Goal: Feedback & Contribution: Contribute content

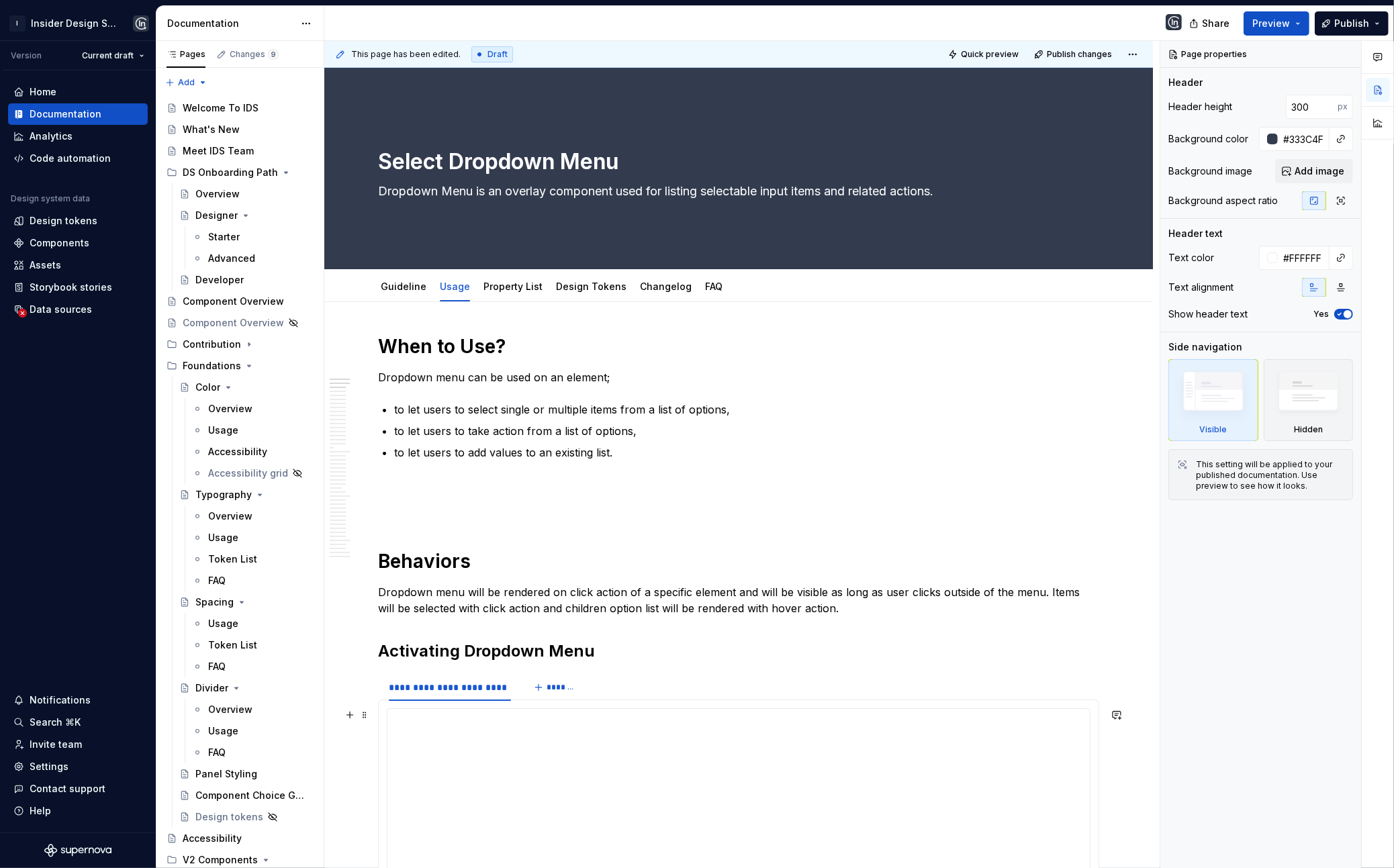
scroll to position [3121, 0]
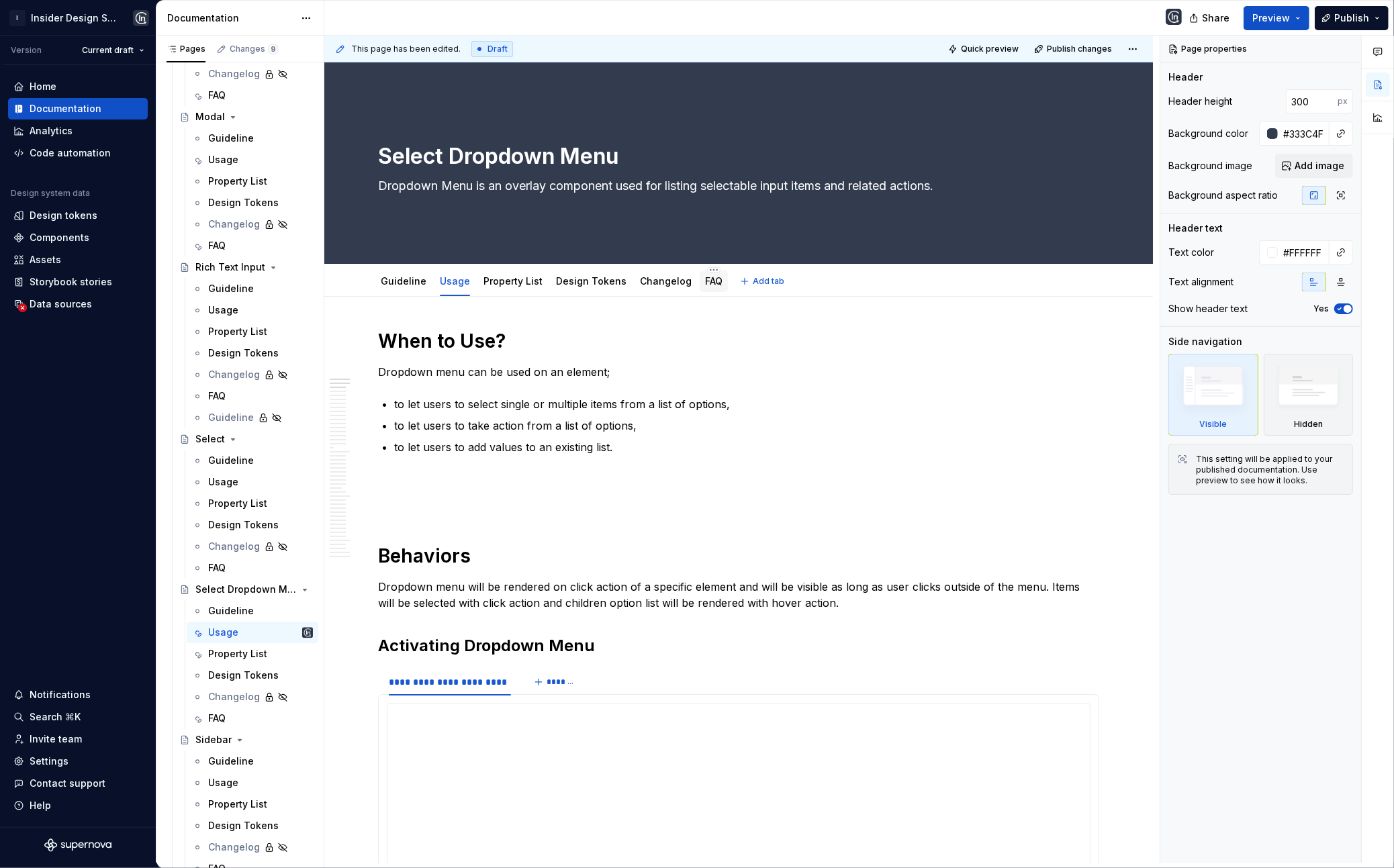
click at [705, 285] on link "FAQ" at bounding box center [713, 280] width 17 height 11
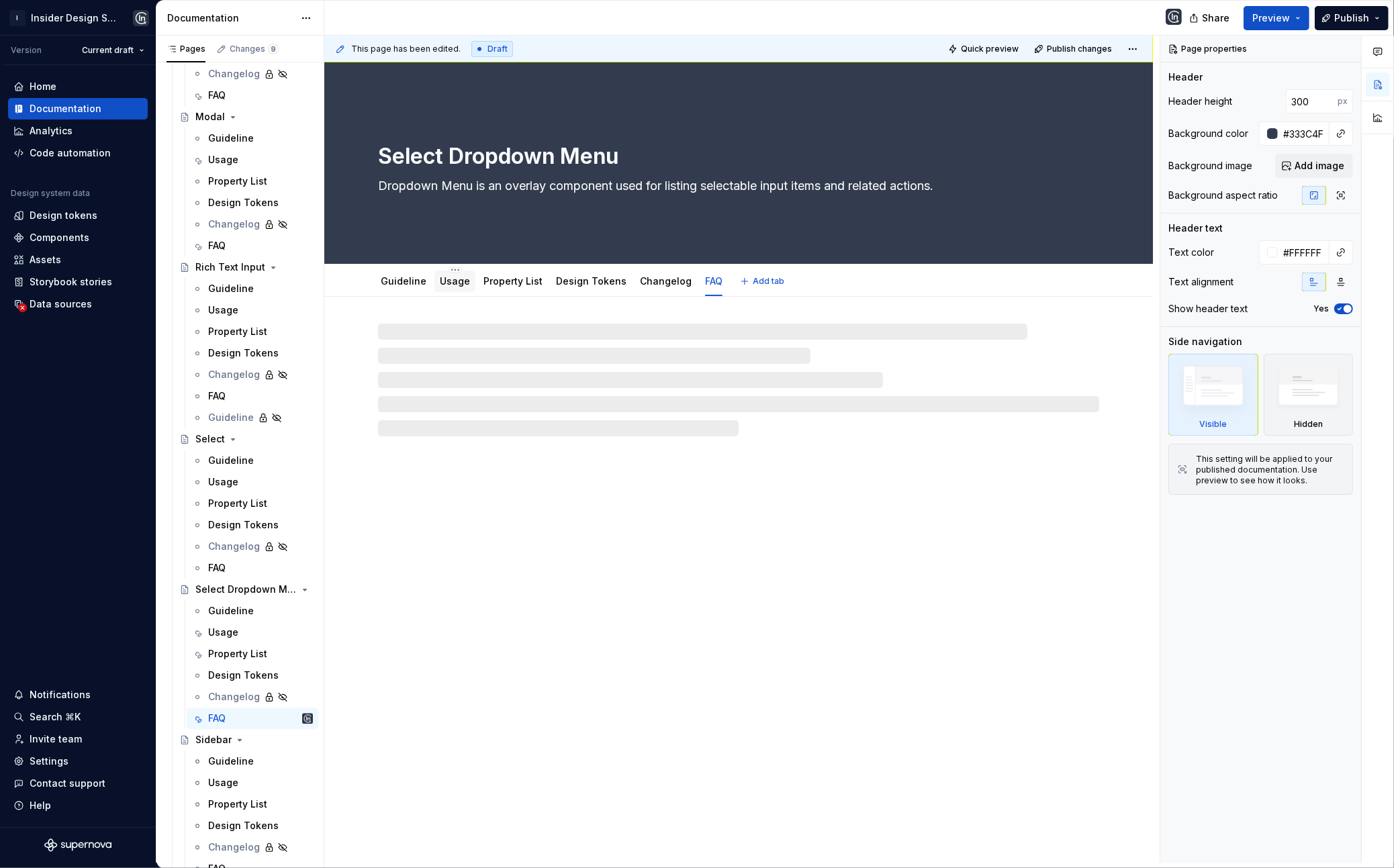
click at [440, 287] on div "Usage" at bounding box center [455, 282] width 31 height 16
click at [440, 287] on link "Usage" at bounding box center [455, 280] width 31 height 11
click at [450, 280] on link "Usage" at bounding box center [455, 280] width 31 height 11
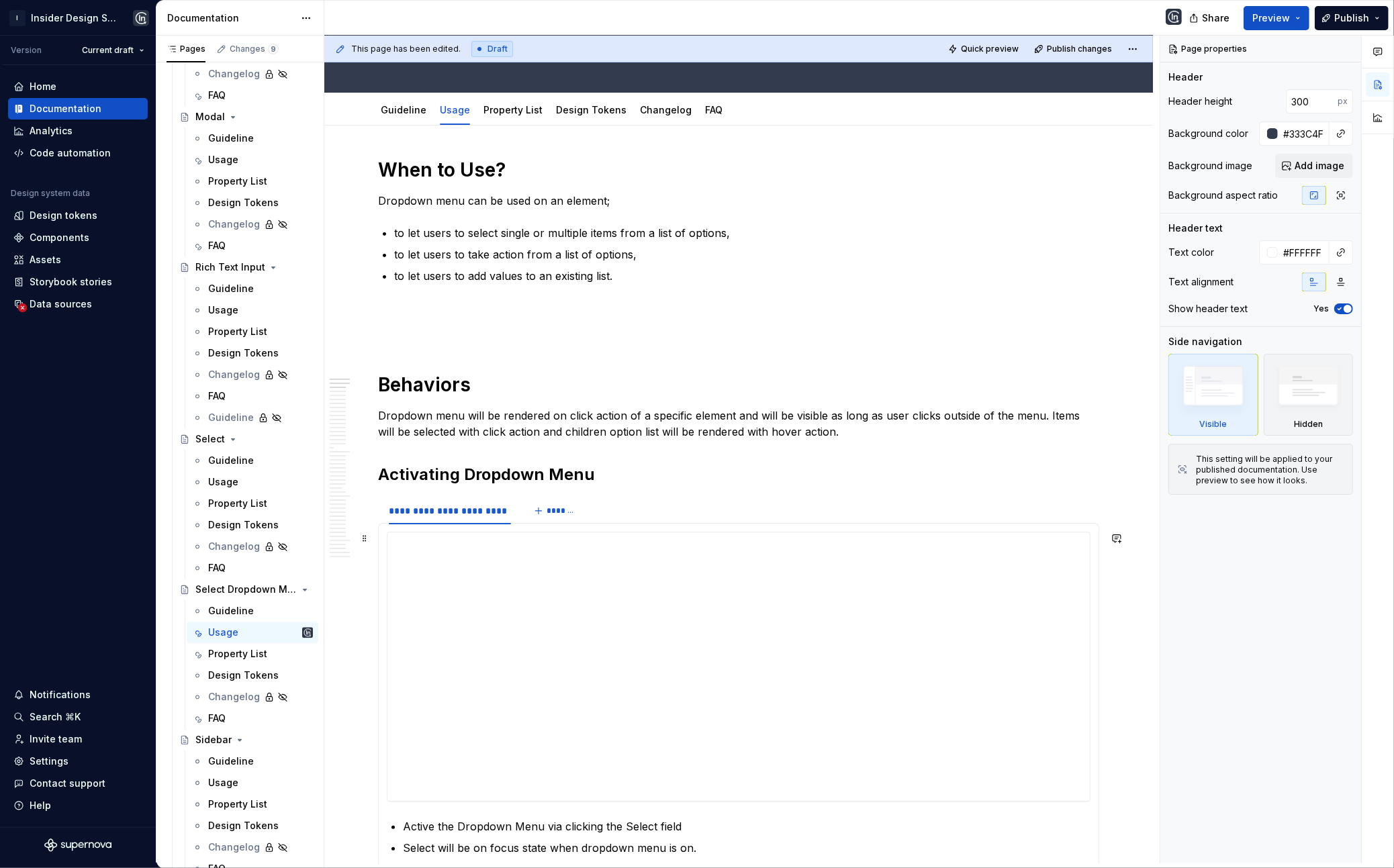
scroll to position [178, 0]
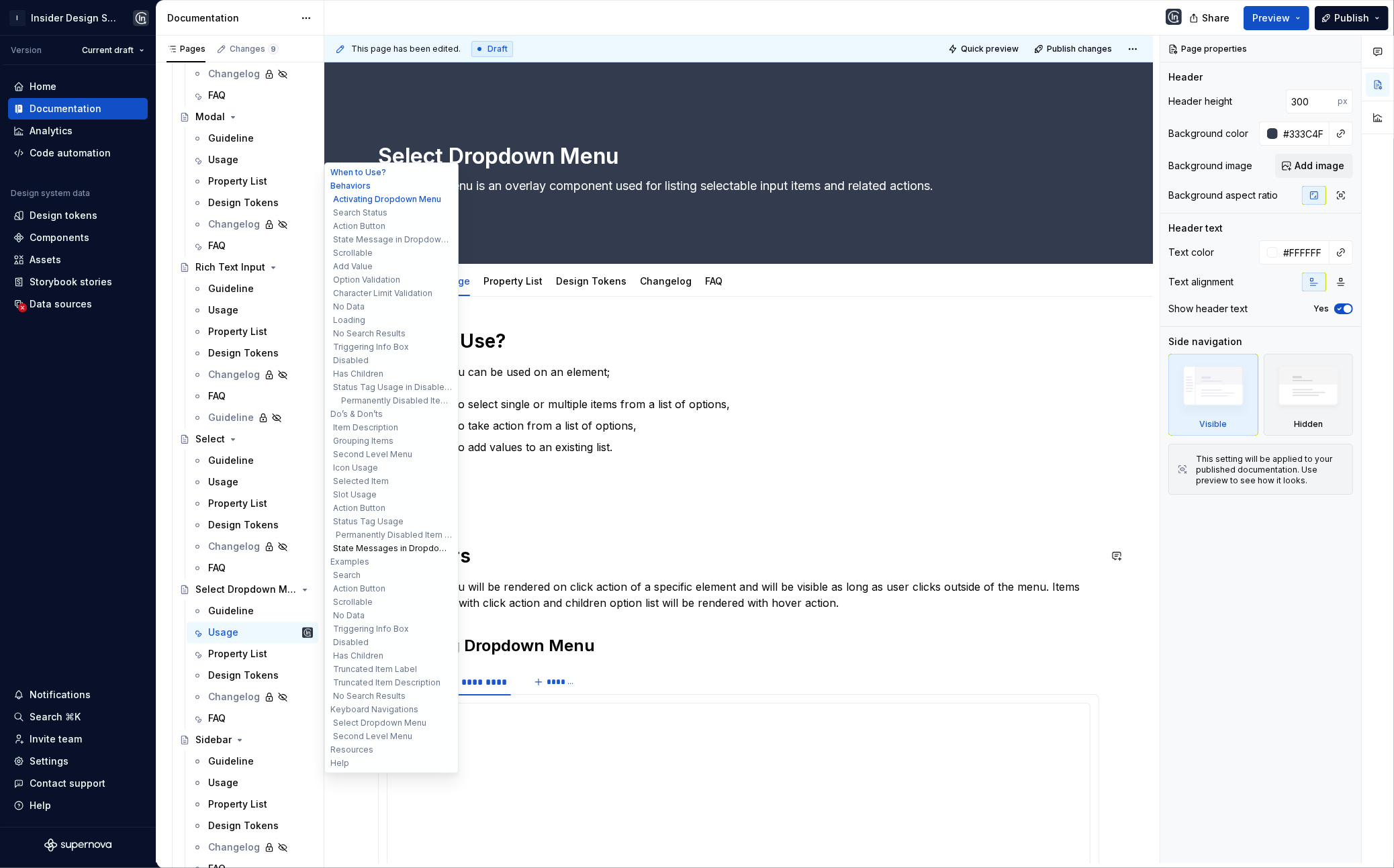
click at [378, 551] on button "State Messages in Dropdown Menu" at bounding box center [391, 548] width 127 height 13
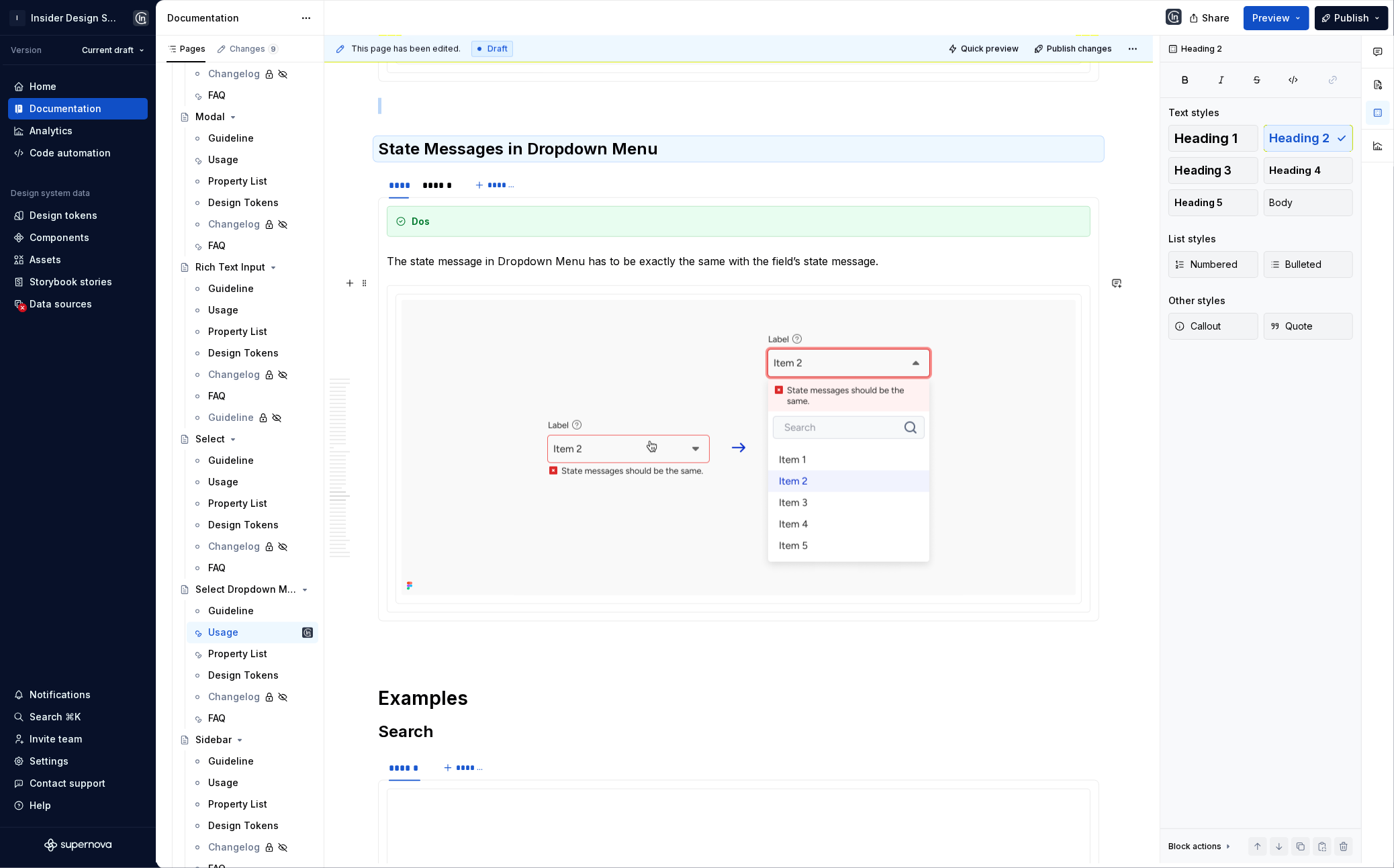
scroll to position [12663, 0]
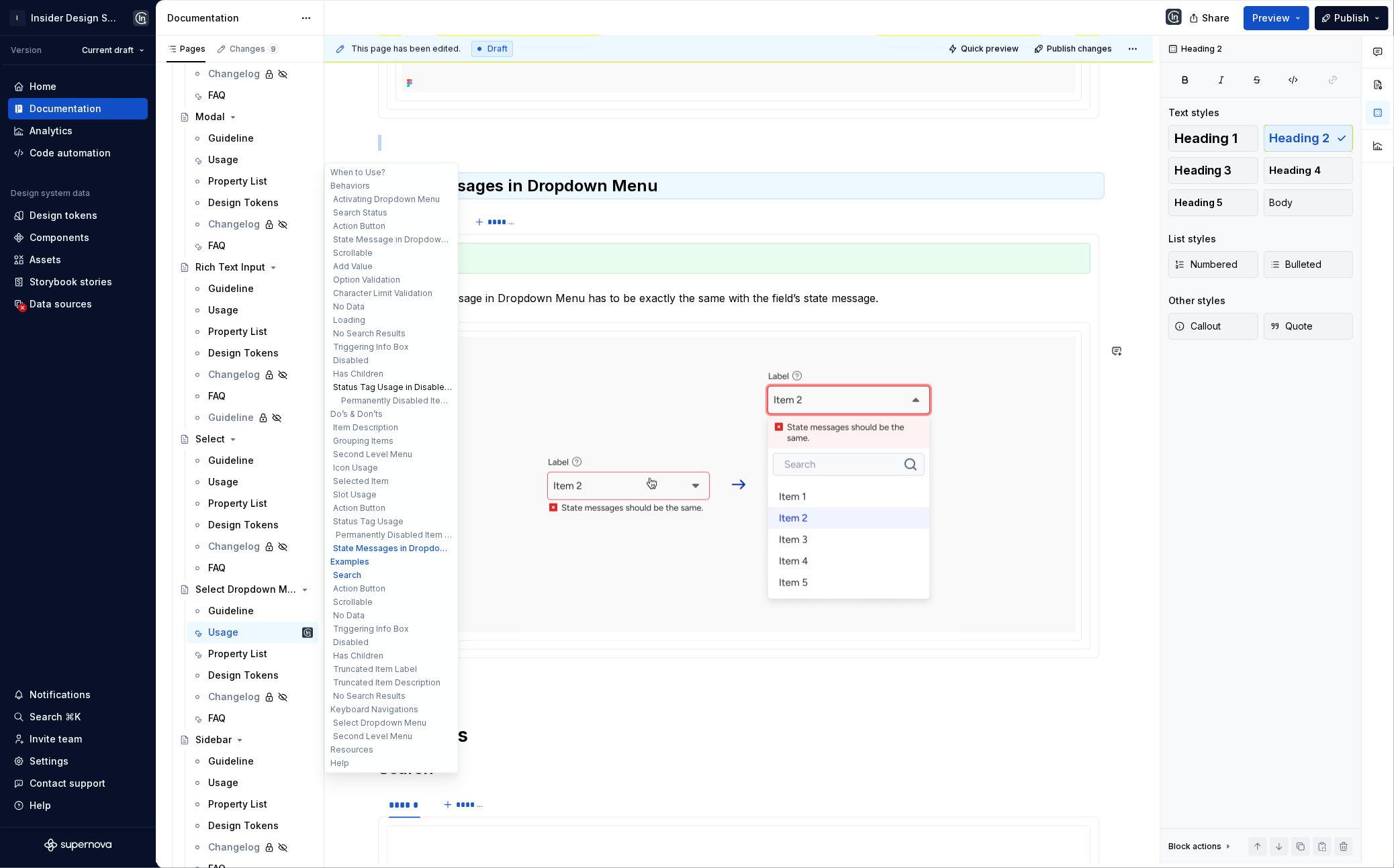
click at [392, 388] on button "Status Tag Usage in Disabled Item" at bounding box center [391, 387] width 127 height 13
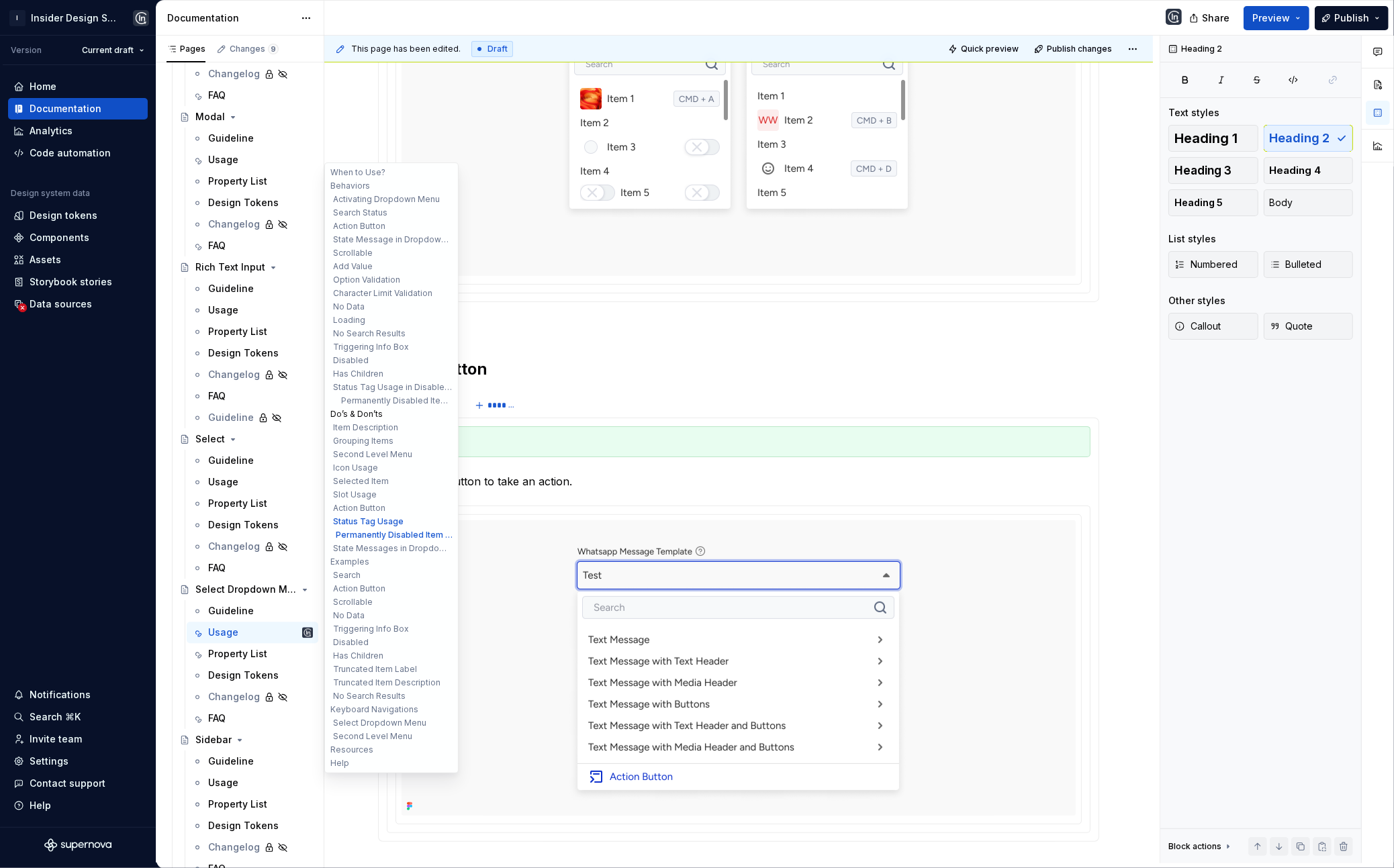
scroll to position [7898, 0]
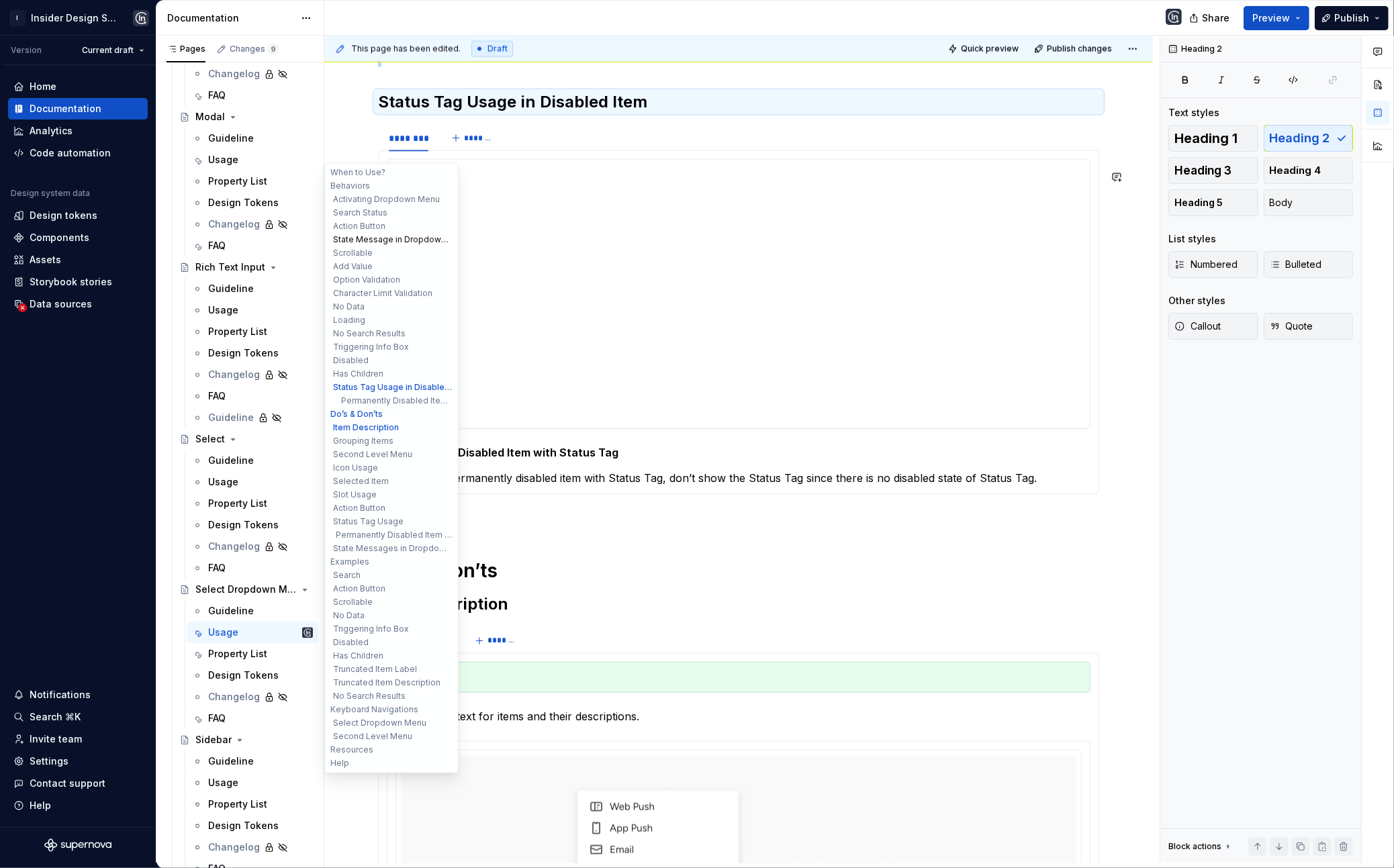
click at [382, 239] on button "State Message in Dropdown Menu" at bounding box center [391, 240] width 127 height 13
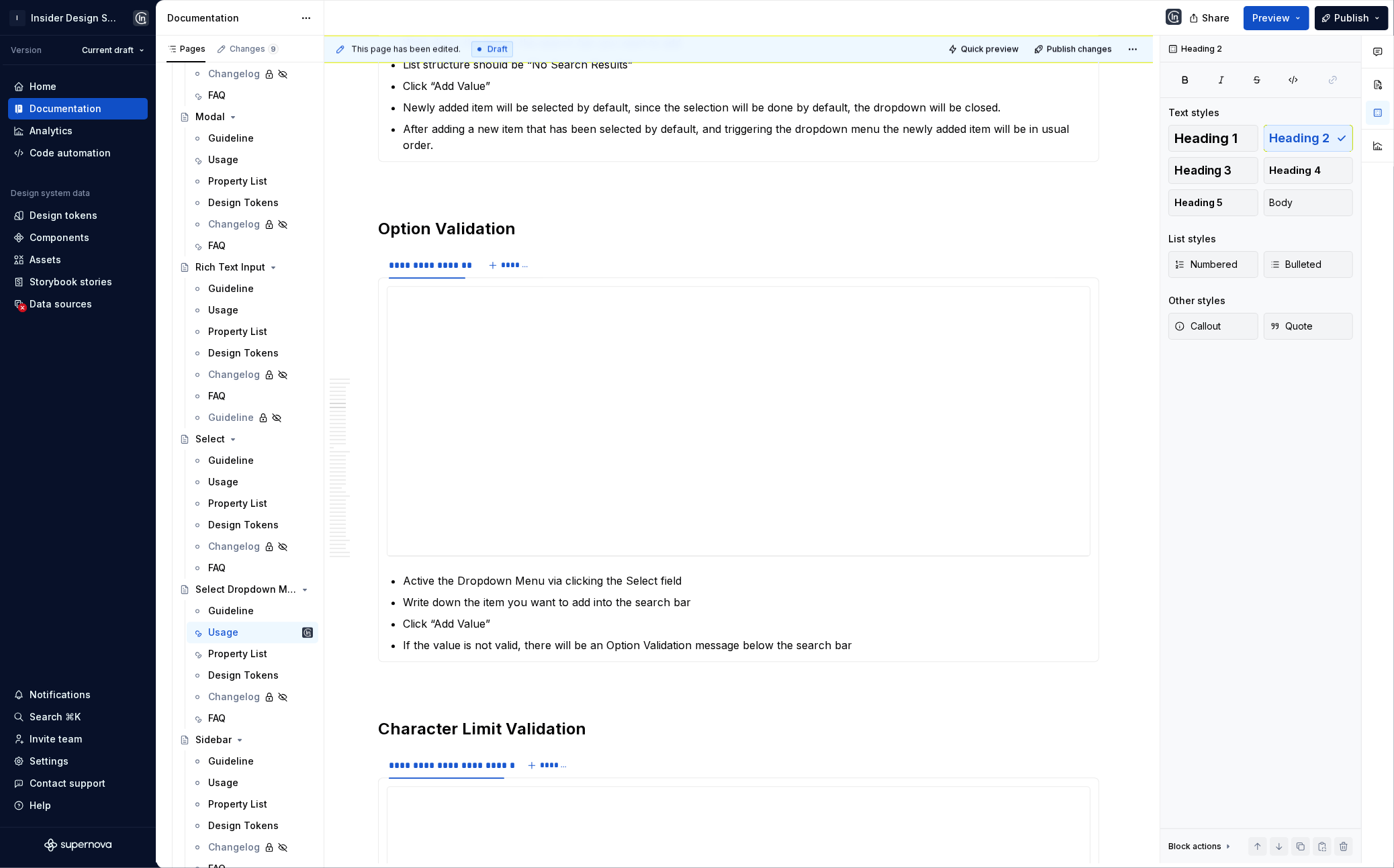
scroll to position [2141, 0]
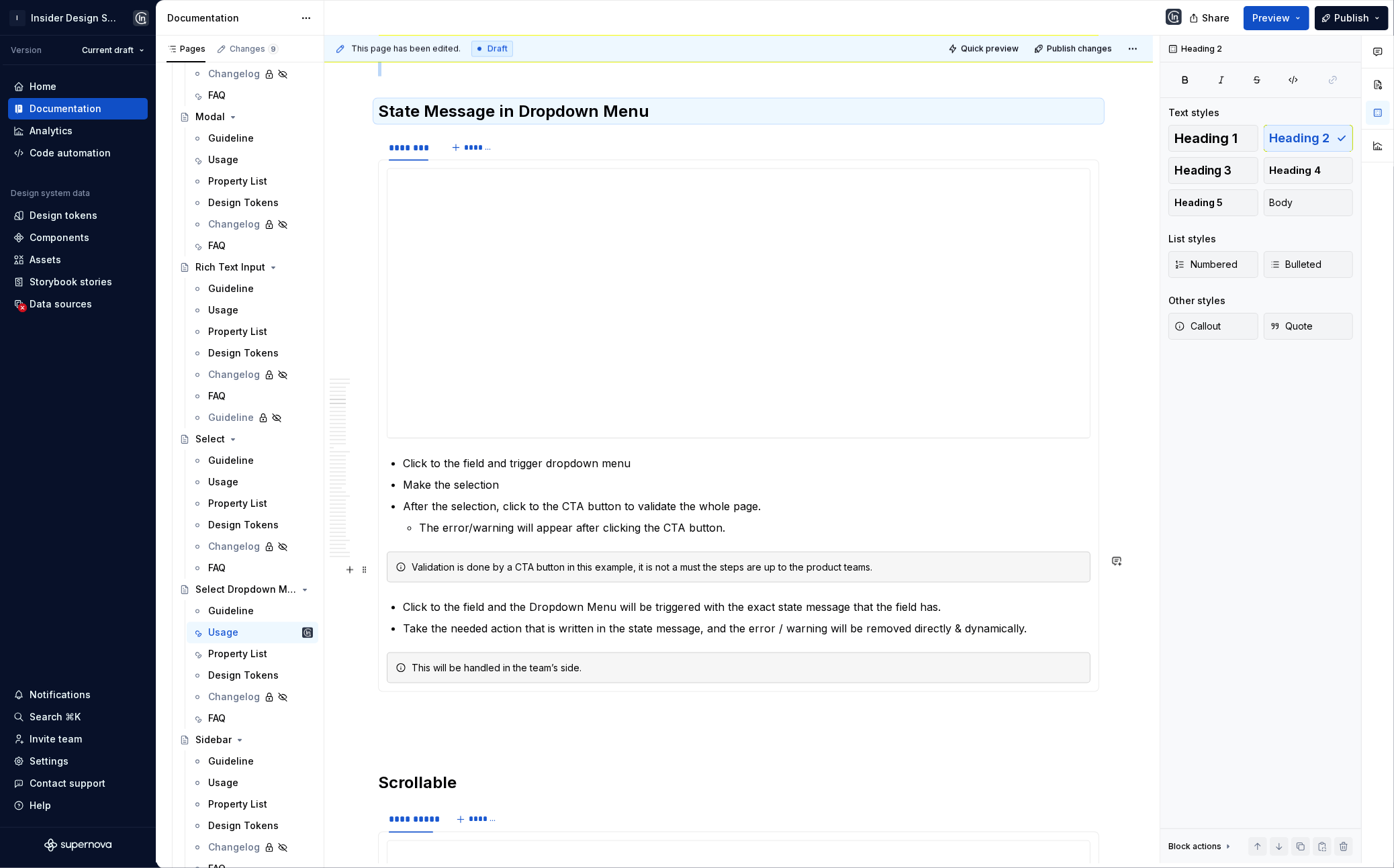
click at [625, 567] on div "Validation is done by a CTA button in this example, it is not a must the steps …" at bounding box center [746, 567] width 670 height 13
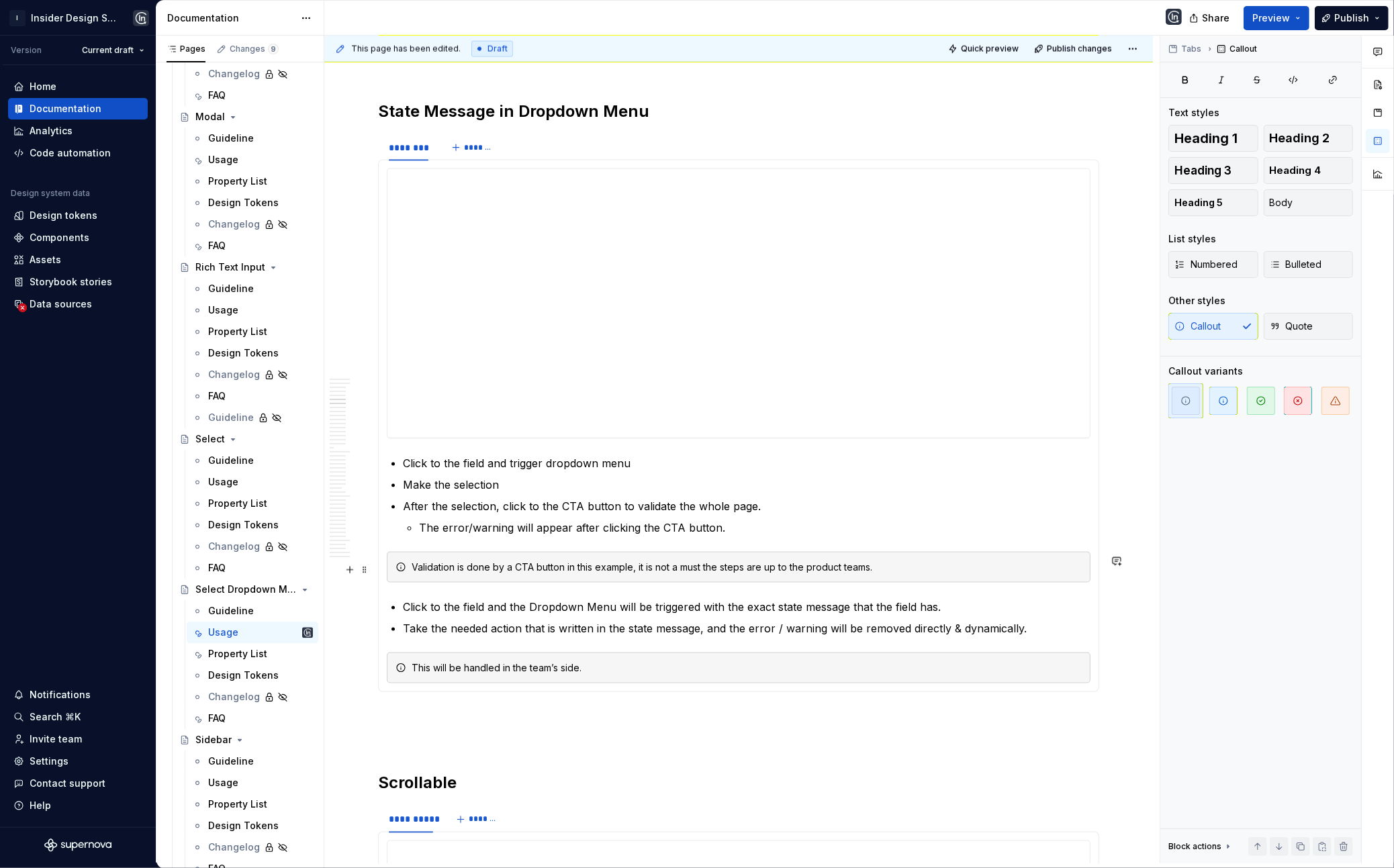
click at [625, 567] on div "Validation is done by a CTA button in this example, it is not a must the steps …" at bounding box center [746, 567] width 670 height 13
click at [589, 671] on div "This will be handled in the team’s side." at bounding box center [746, 668] width 670 height 13
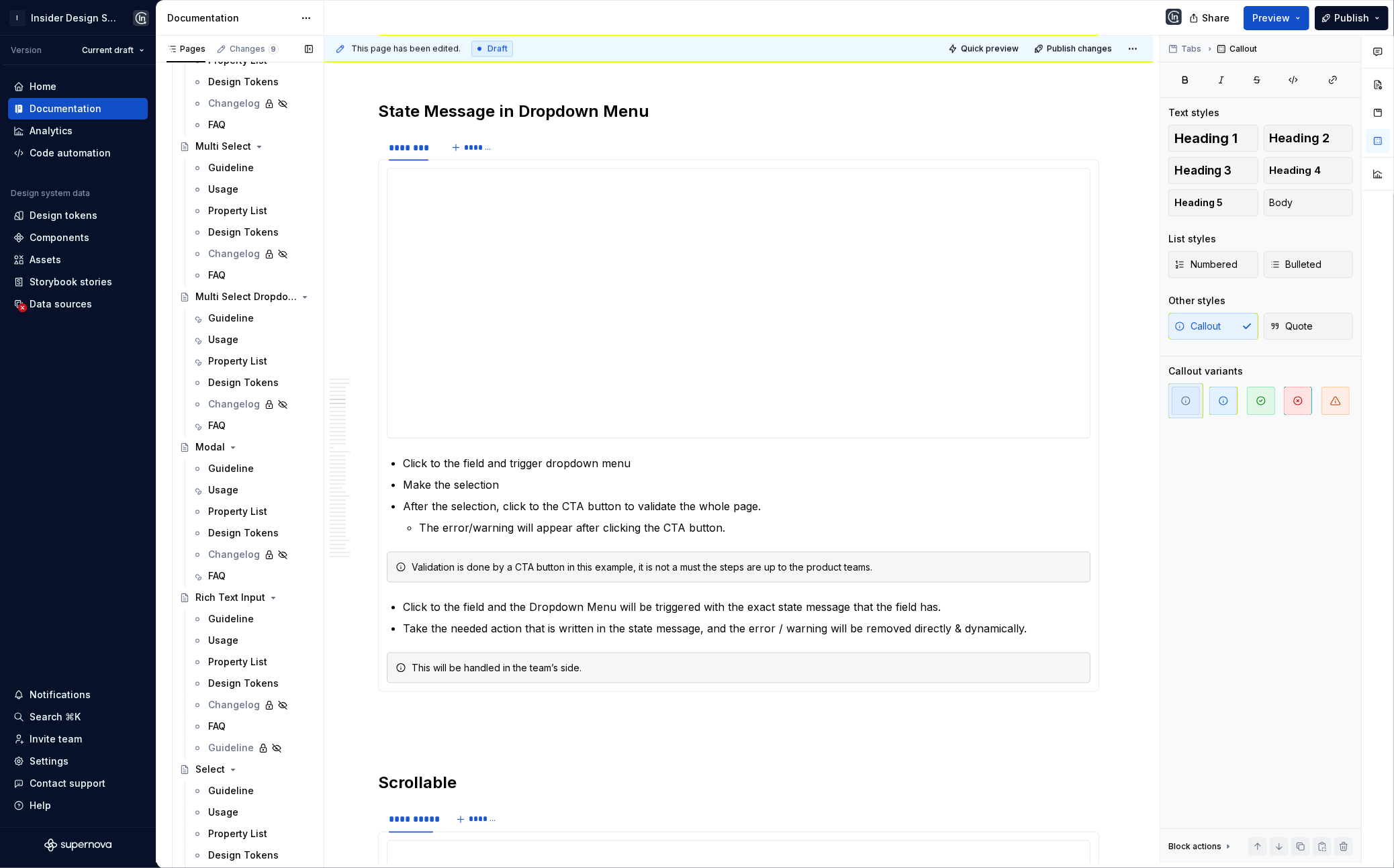
scroll to position [2786, 0]
click at [230, 346] on div "Usage" at bounding box center [223, 345] width 31 height 13
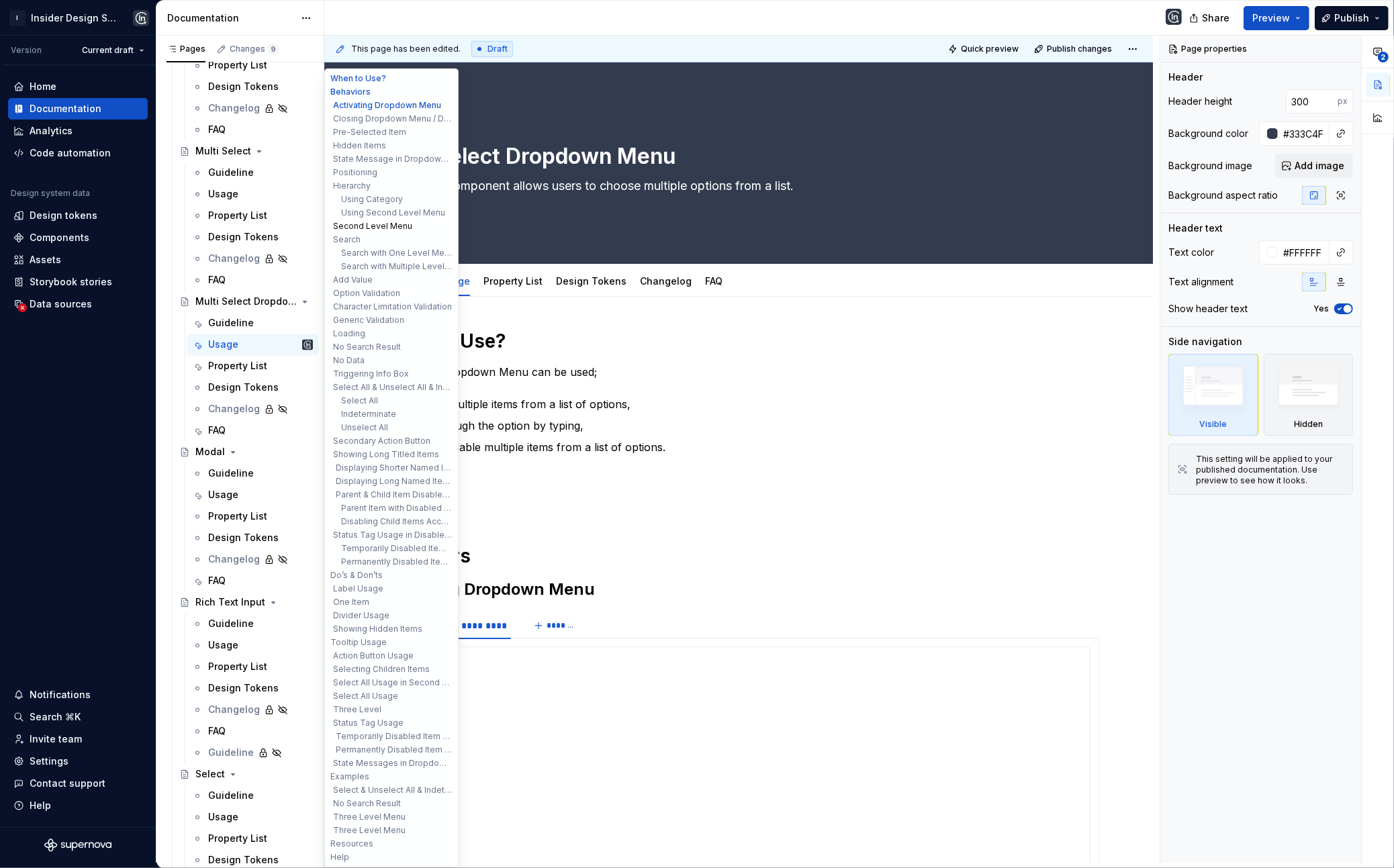
click at [386, 224] on button "Second Level Menu" at bounding box center [391, 226] width 127 height 13
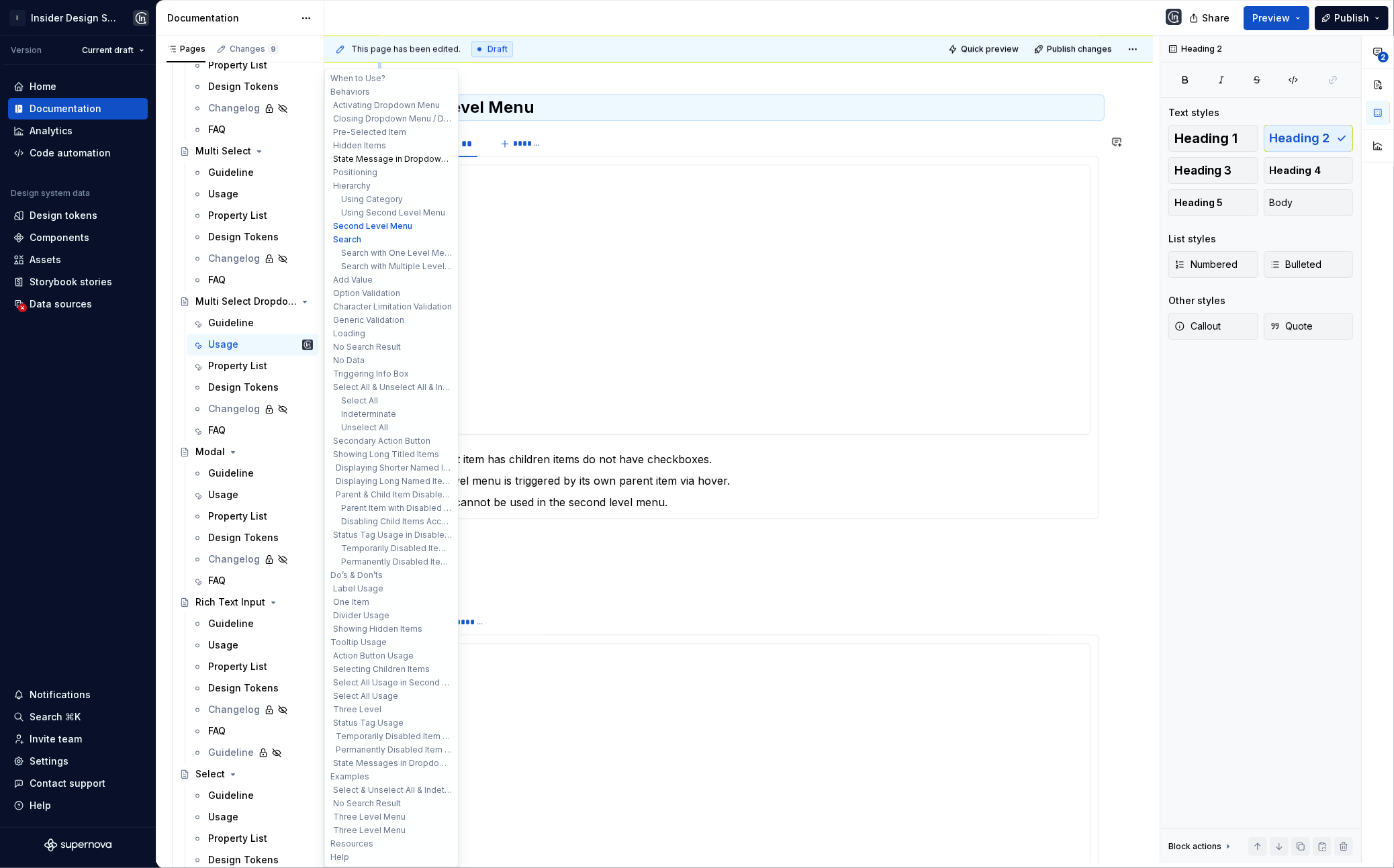
click at [373, 154] on button "State Message in Dropdown Menu" at bounding box center [391, 159] width 127 height 13
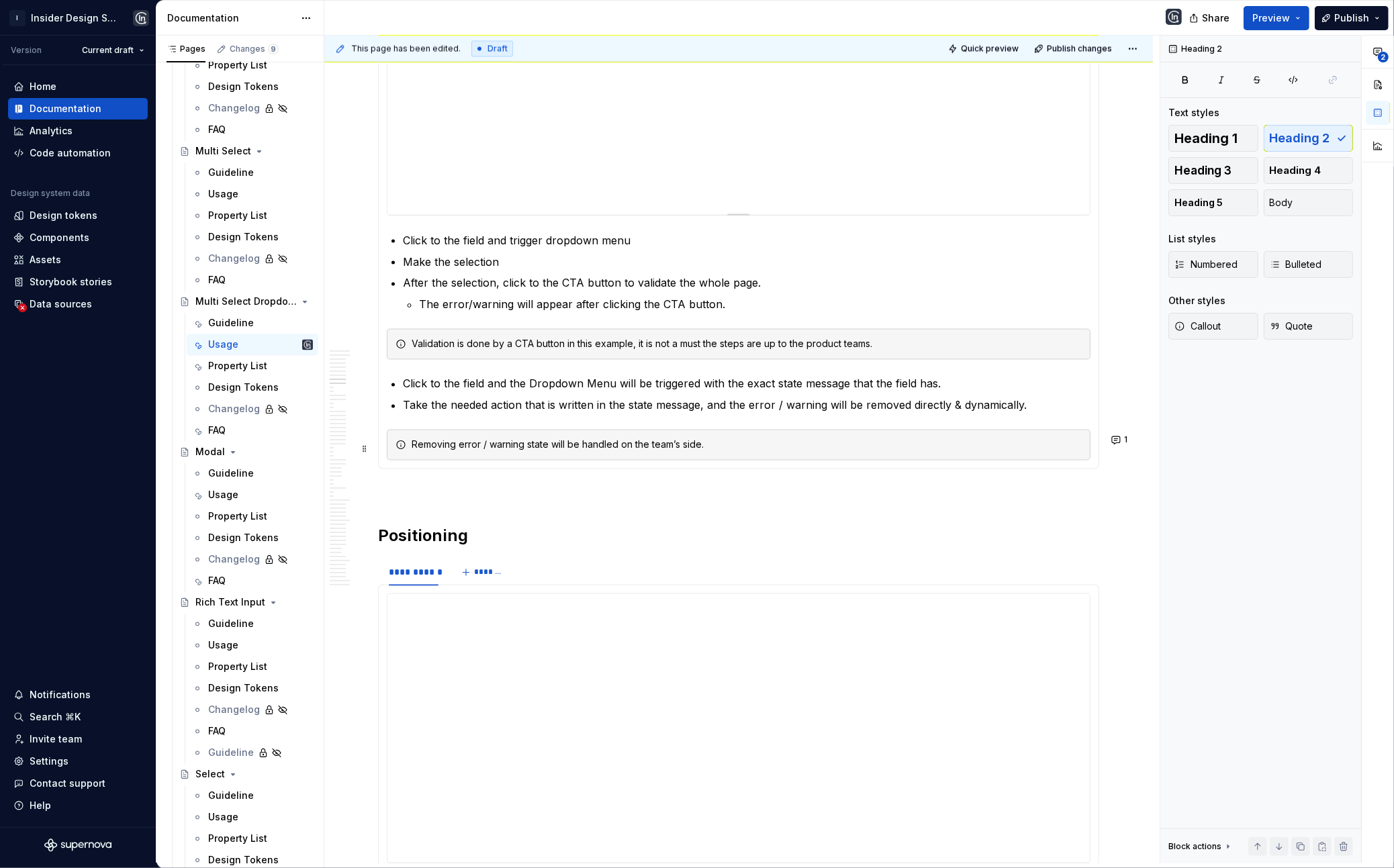
scroll to position [2322, 0]
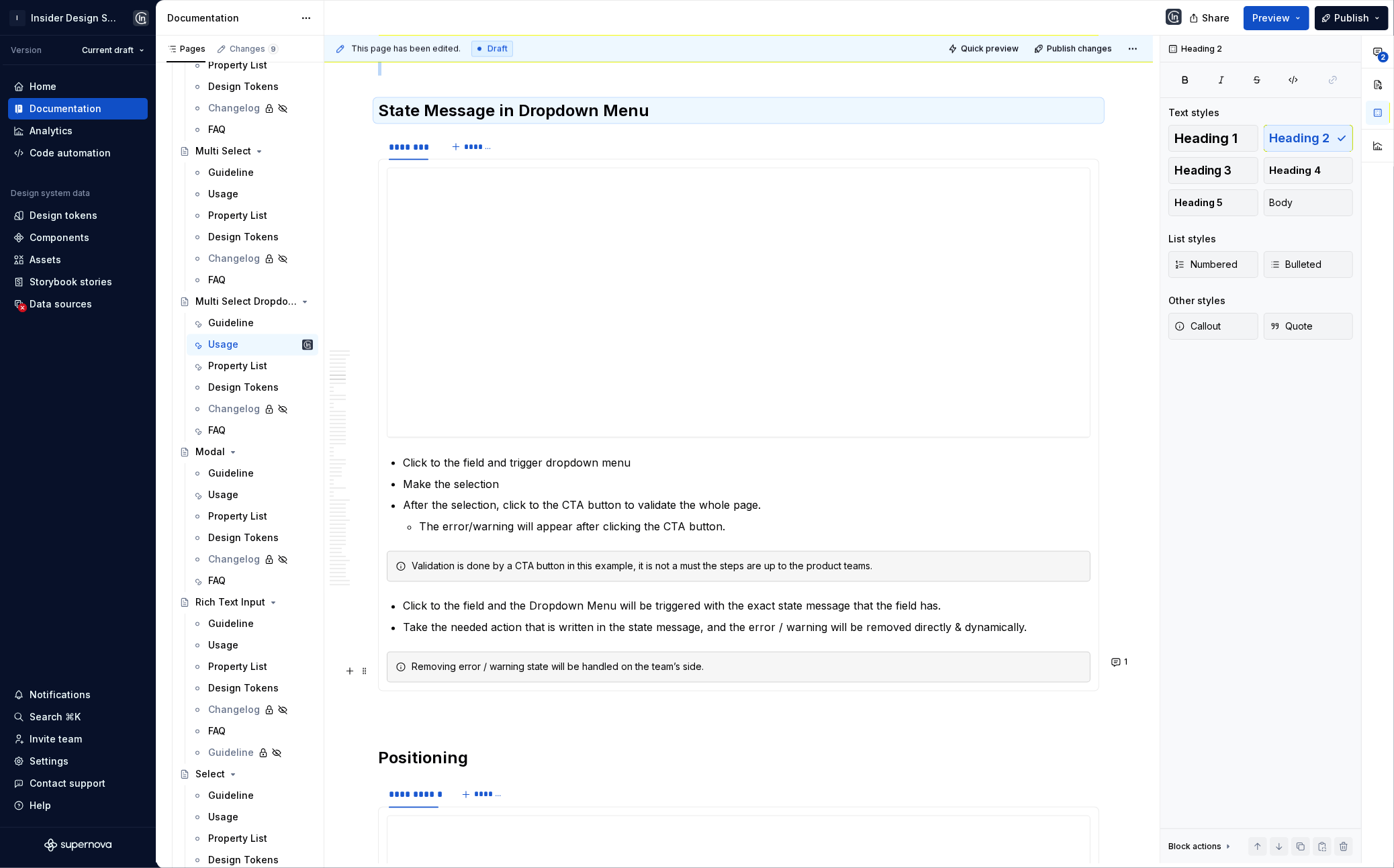
click at [610, 674] on div "Removing error / warning state will be handled on the team’s side." at bounding box center [746, 667] width 670 height 13
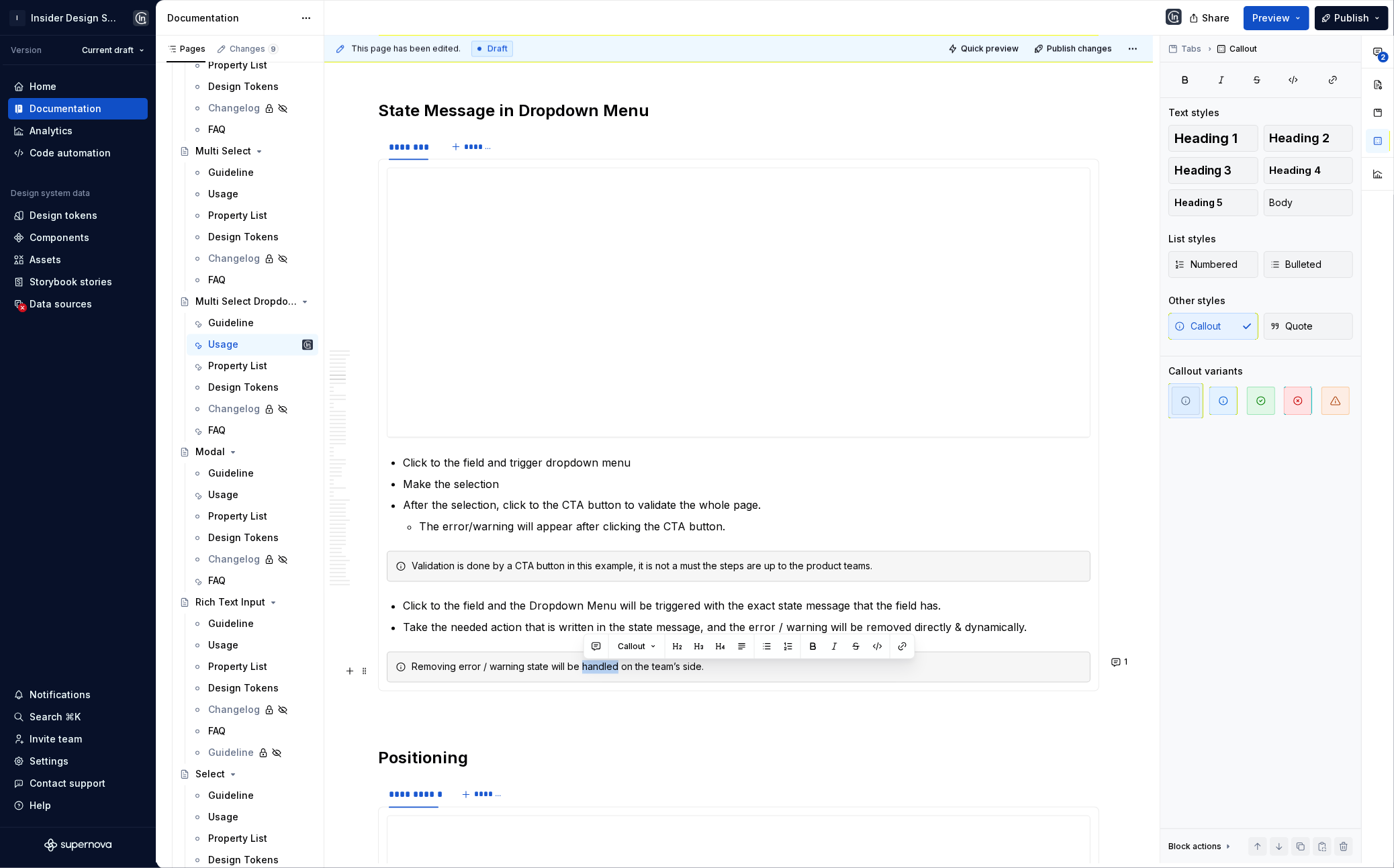
click at [609, 674] on div "Removing error / warning state will be handled on the team’s side." at bounding box center [746, 667] width 670 height 13
copy div "Removing error / warning state will be handled on the team’s side."
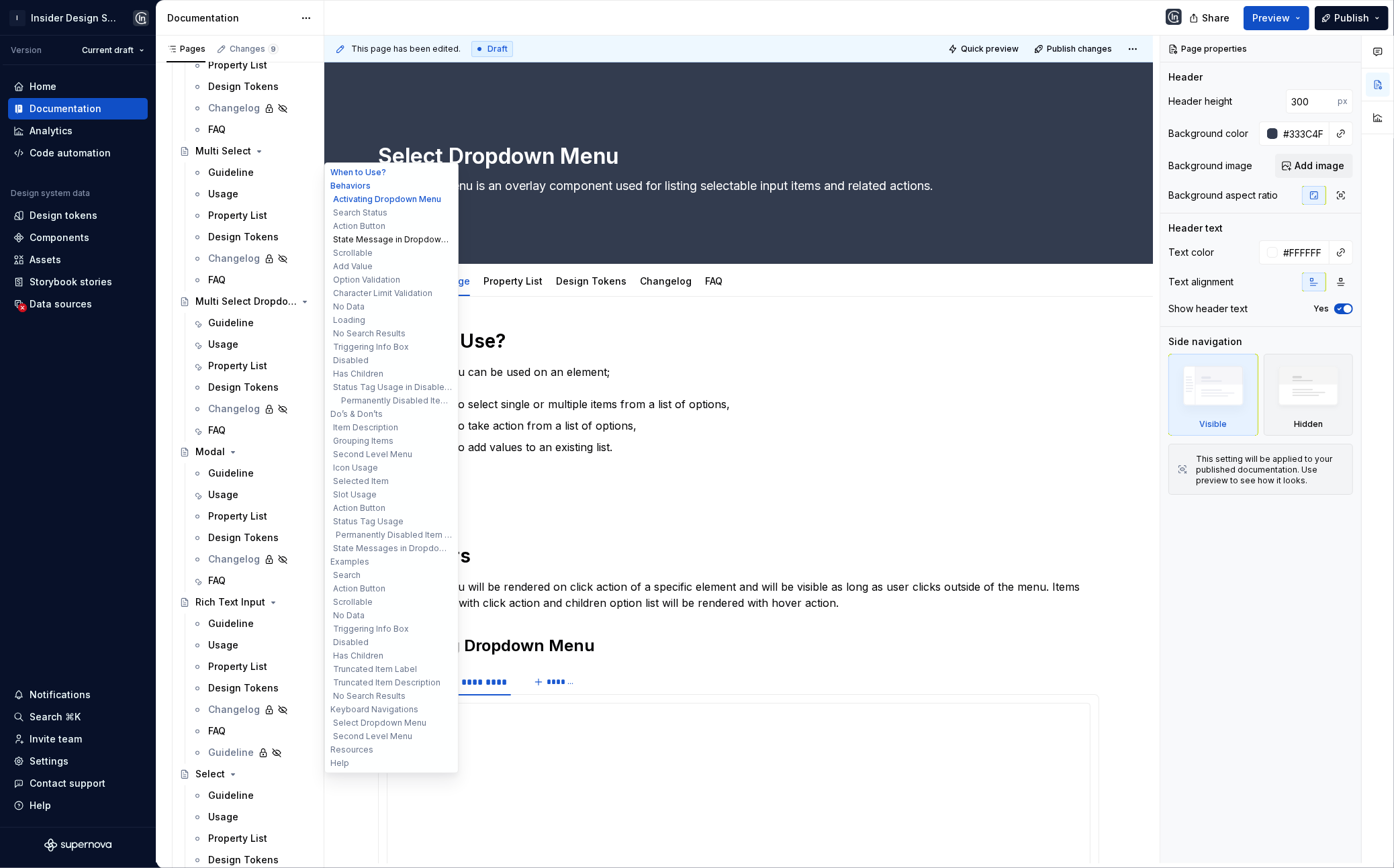
click at [370, 240] on button "State Message in Dropdown Menu" at bounding box center [391, 240] width 127 height 13
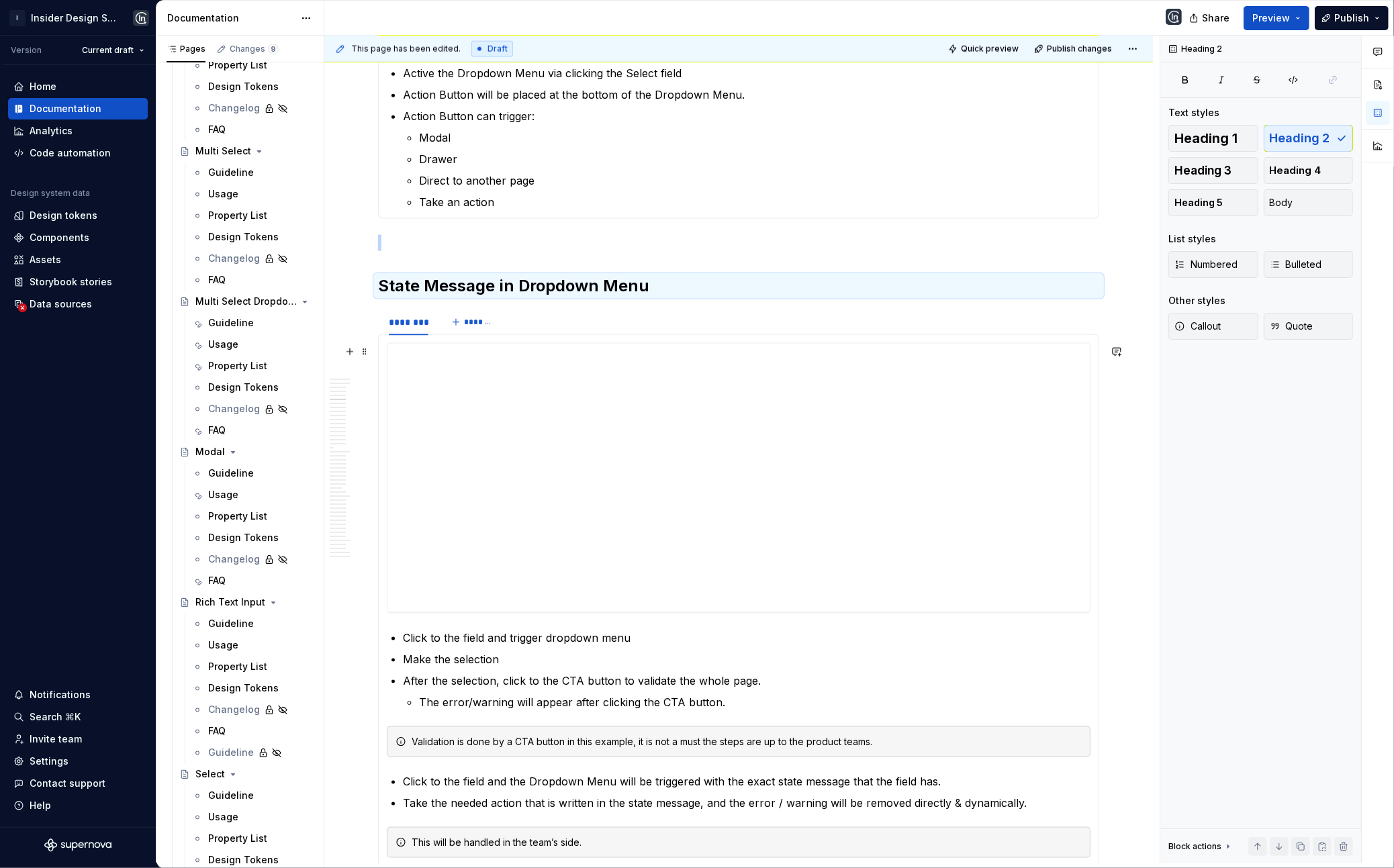
scroll to position [2141, 0]
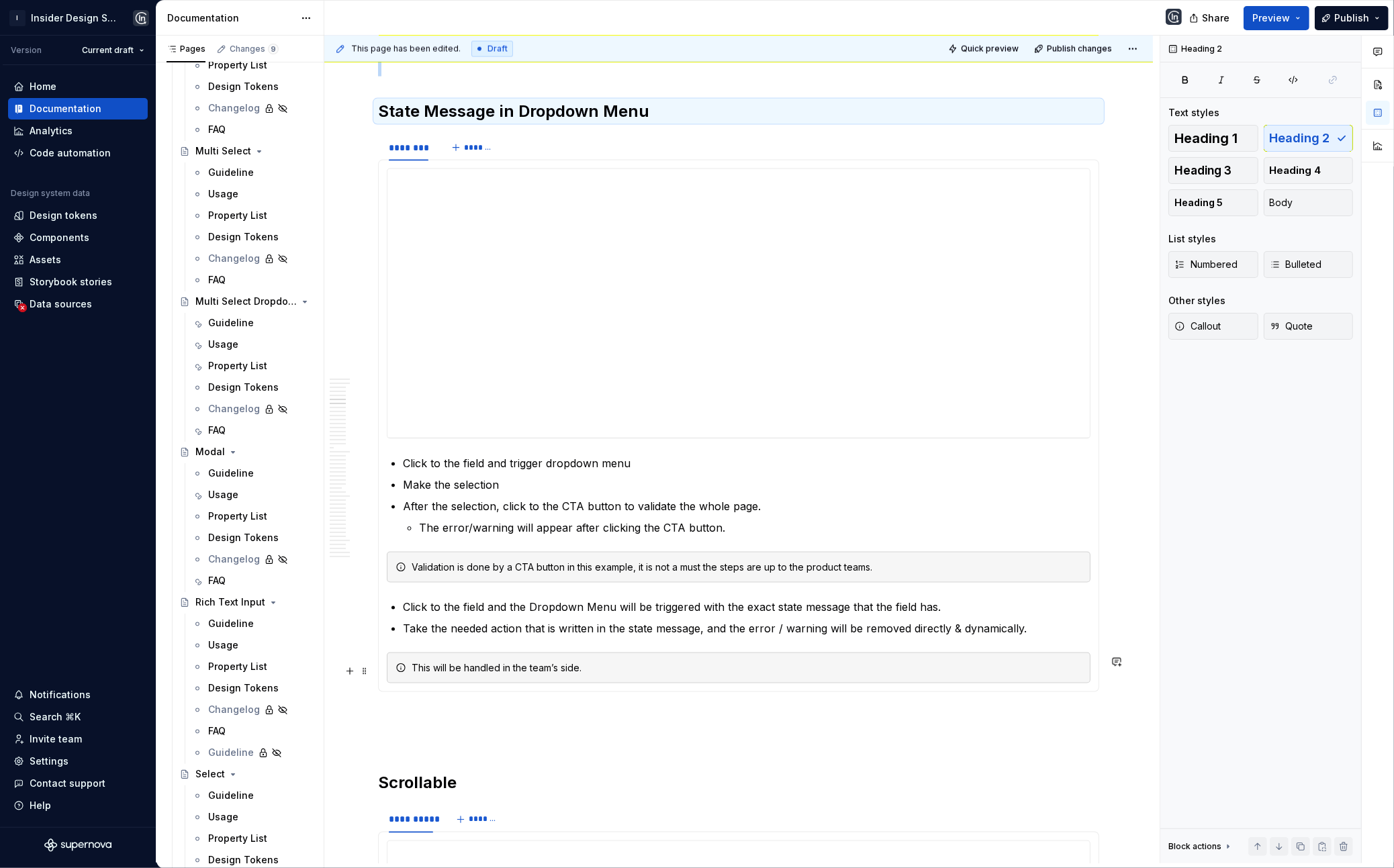
click at [471, 665] on div "This will be handled in the team’s side." at bounding box center [746, 668] width 670 height 13
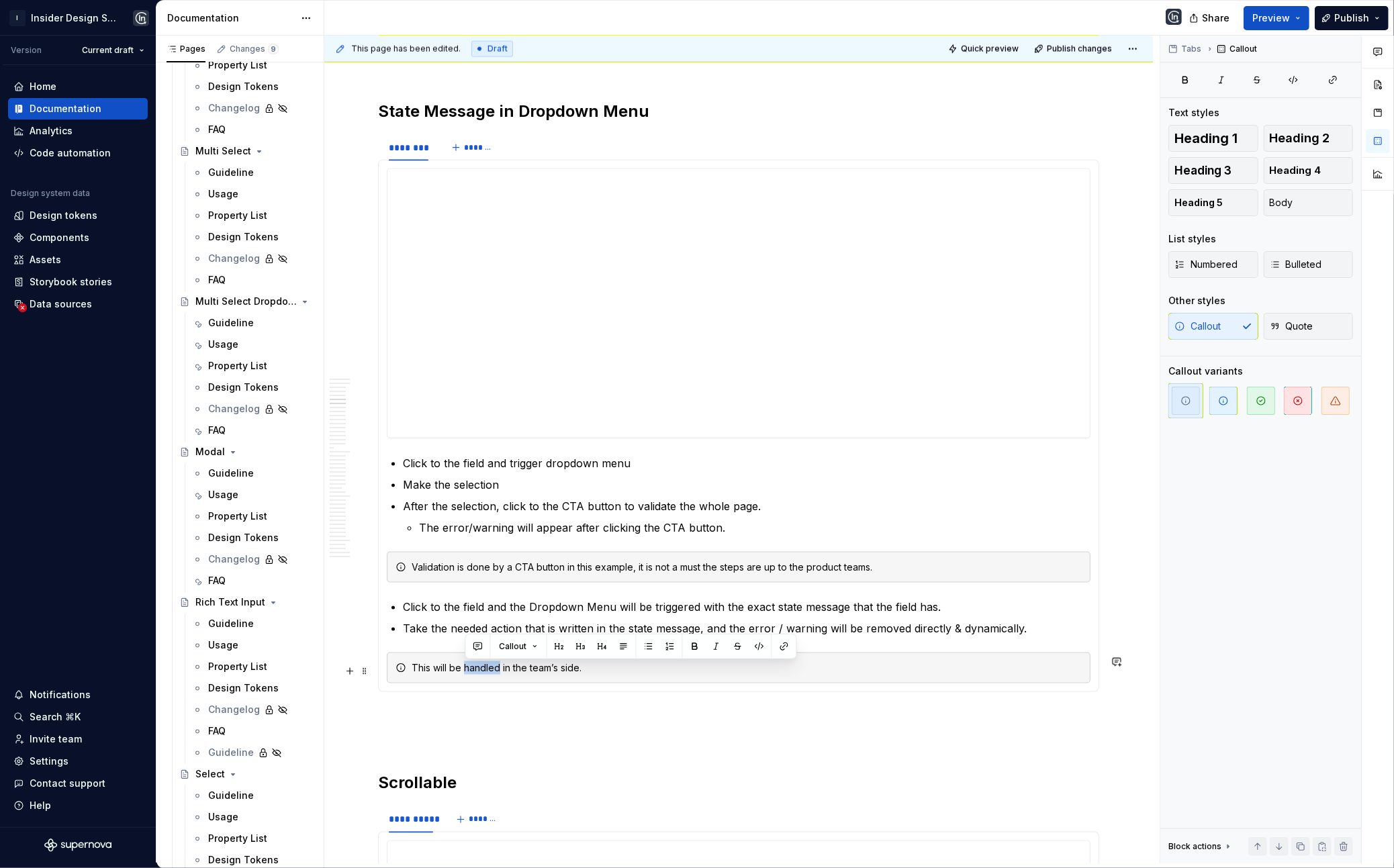
click at [471, 665] on div "This will be handled in the team’s side." at bounding box center [746, 668] width 670 height 13
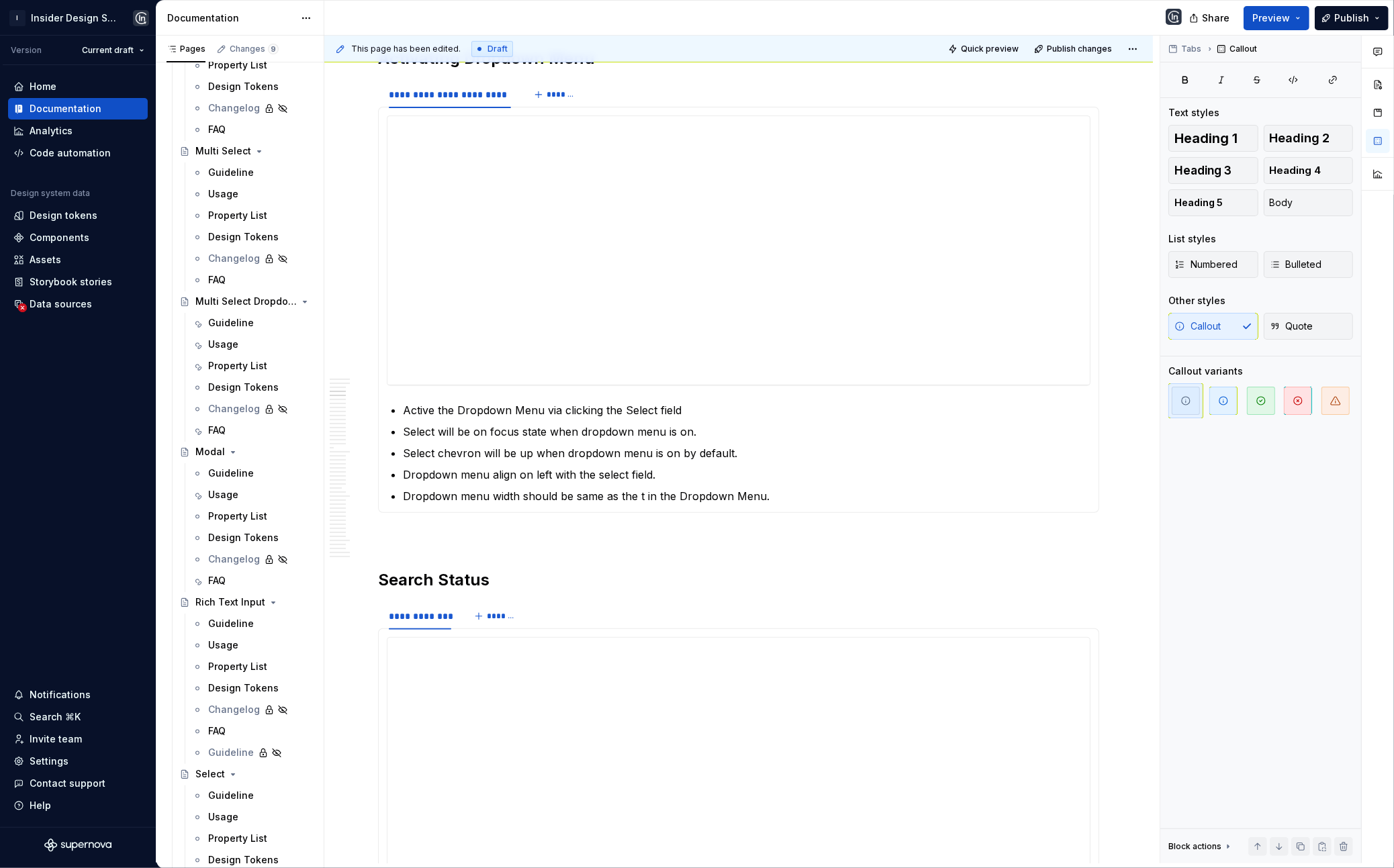
scroll to position [0, 0]
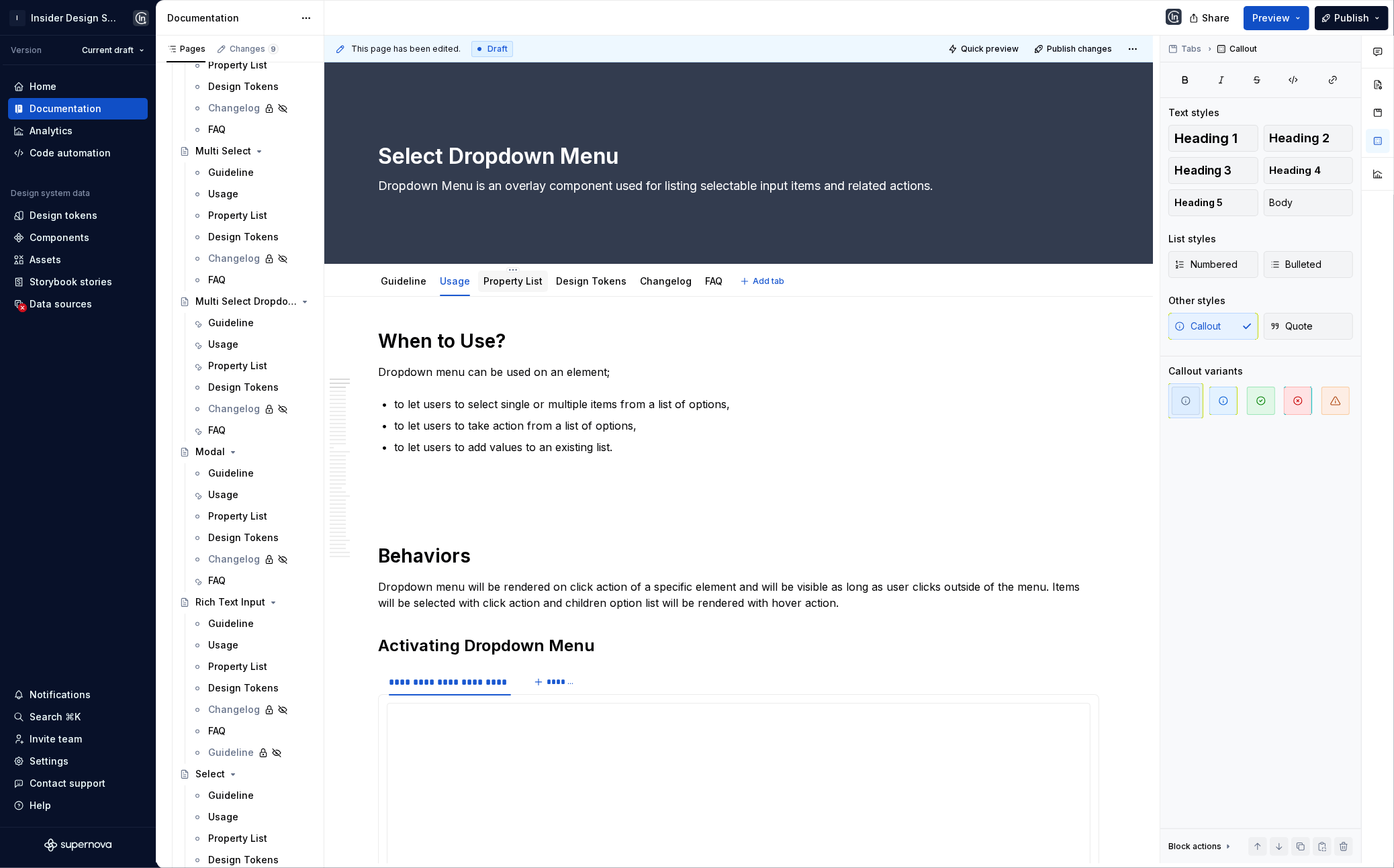
click at [521, 274] on div "Property List" at bounding box center [512, 281] width 59 height 13
click at [502, 284] on link "Property List" at bounding box center [512, 280] width 59 height 11
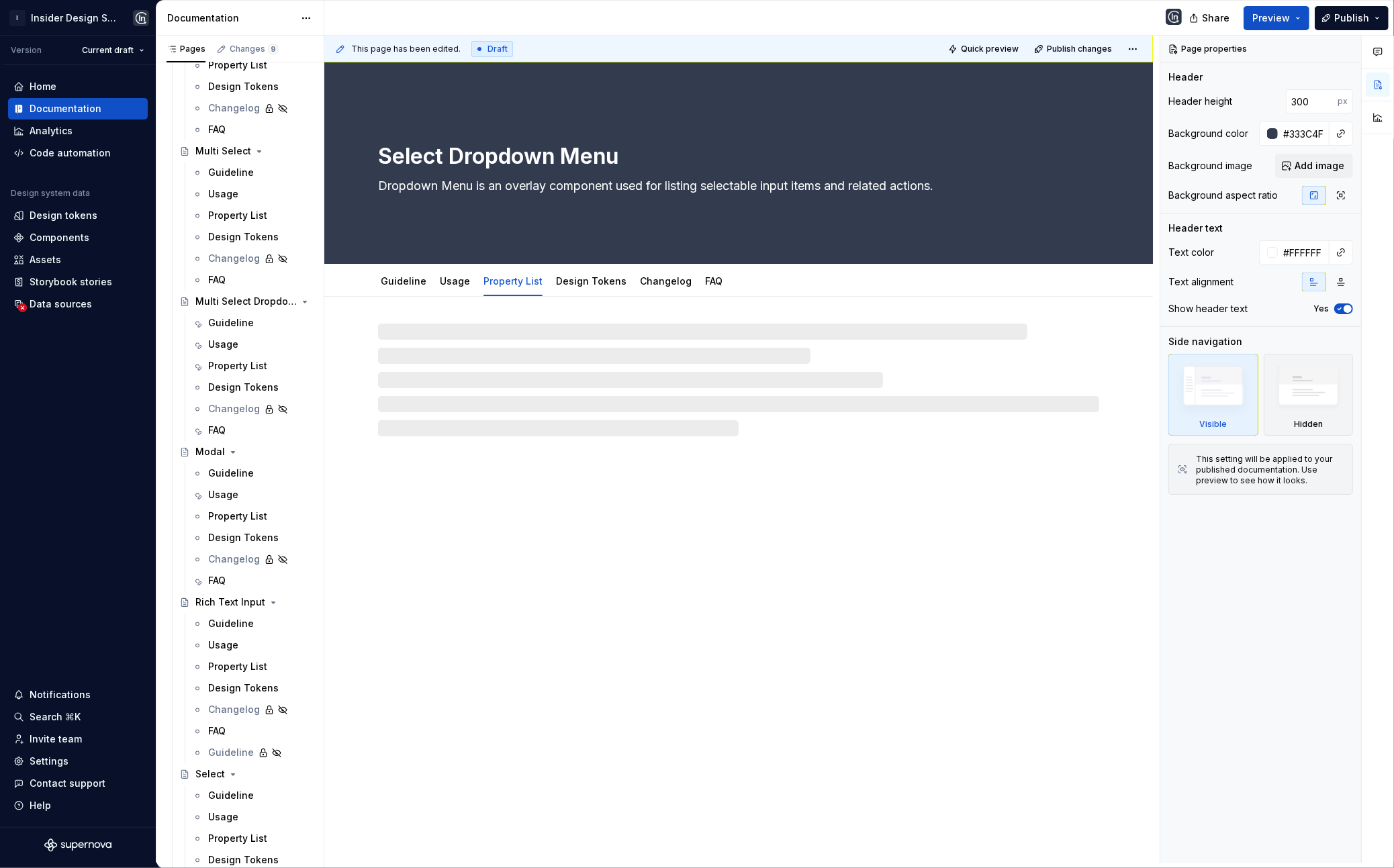
type textarea "*"
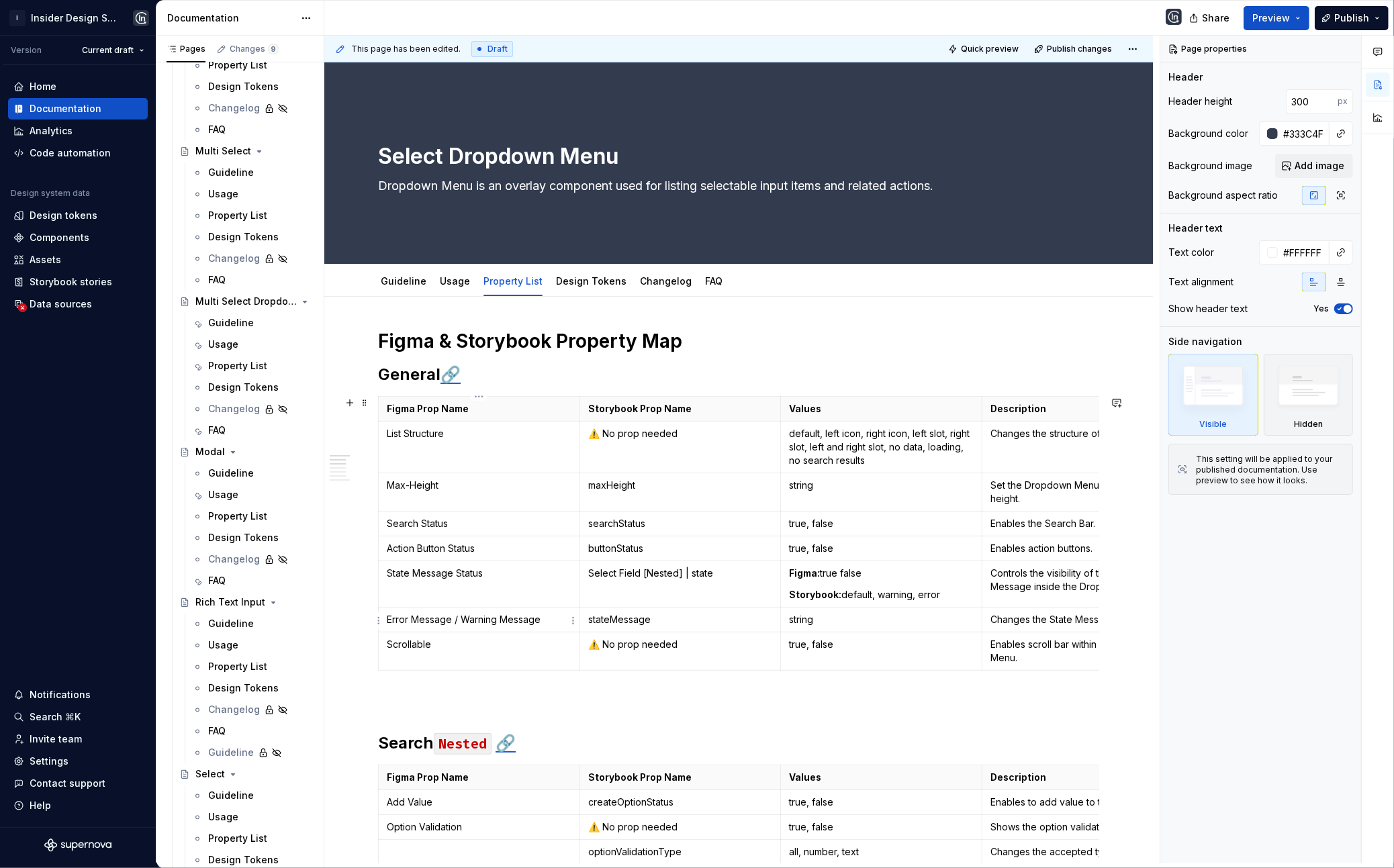
click at [550, 623] on p "Error Message / Warning Message" at bounding box center [479, 619] width 185 height 13
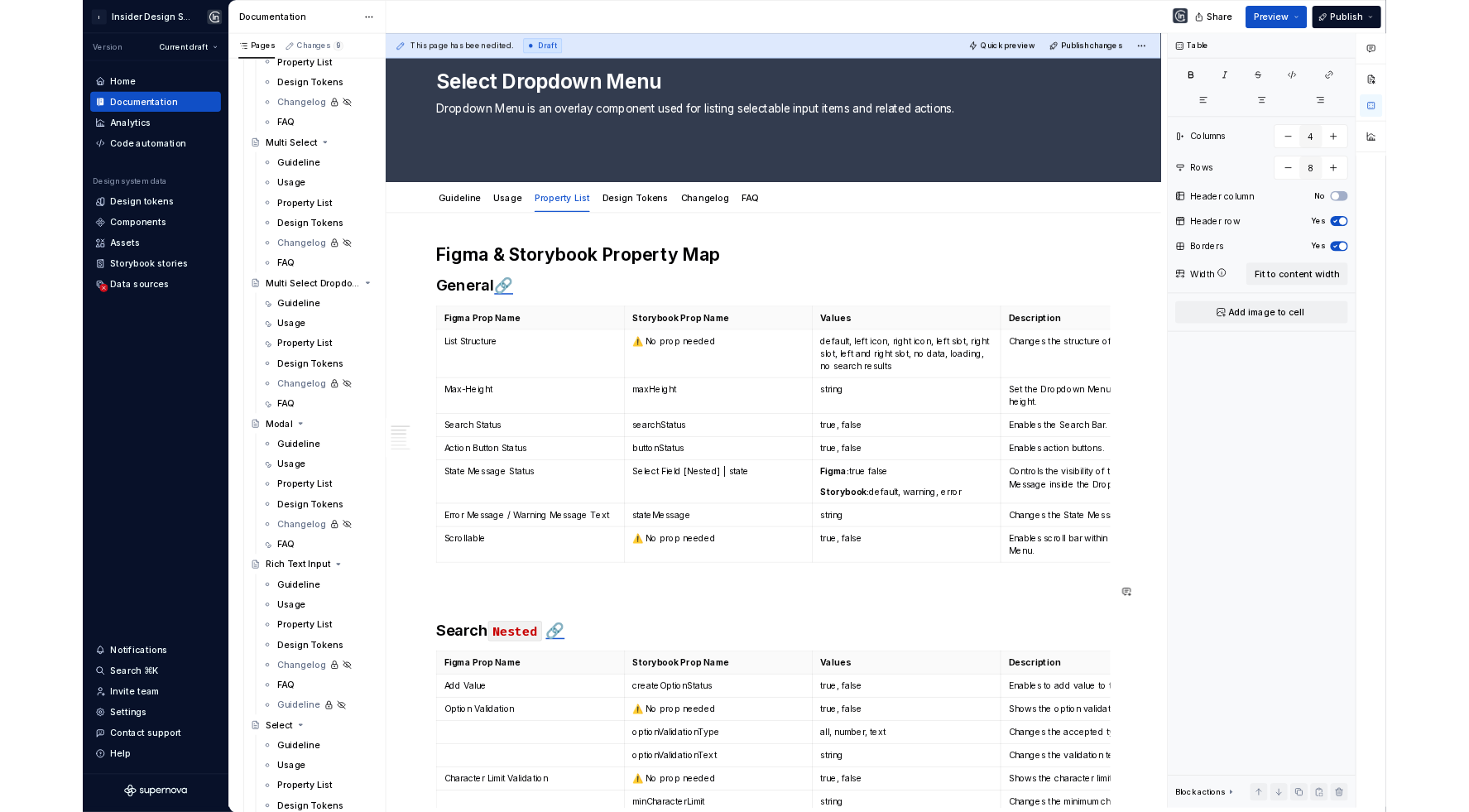
scroll to position [107, 0]
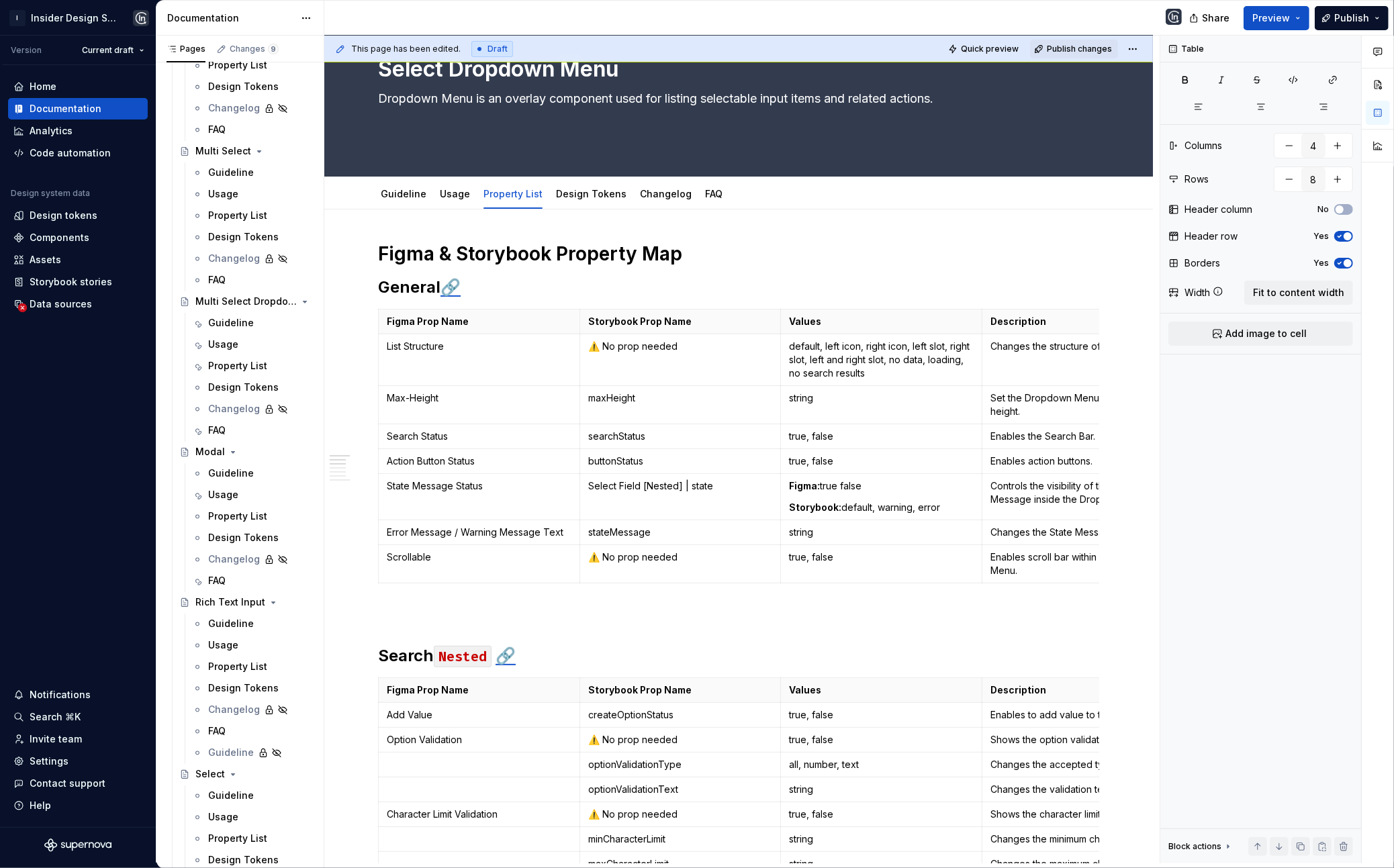
click at [1099, 51] on span "Publish changes" at bounding box center [1079, 49] width 65 height 10
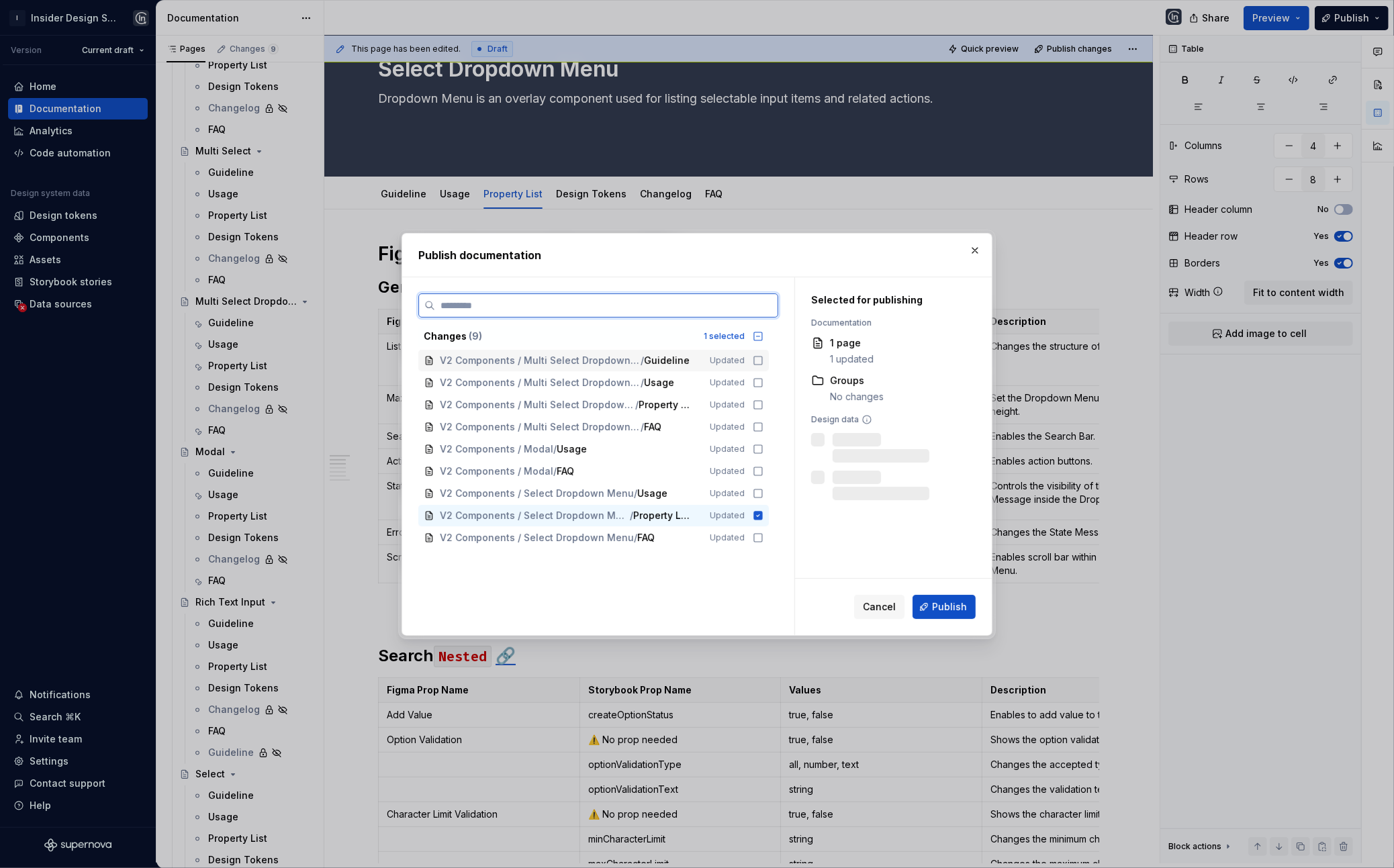
click at [616, 361] on span "V2 Components / Multi Select Dropdown Menu" at bounding box center [540, 361] width 201 height 13
click at [616, 384] on span "V2 Components / Multi Select Dropdown Menu" at bounding box center [540, 382] width 201 height 13
click at [616, 401] on span "V2 Components / Multi Select Dropdown Menu" at bounding box center [537, 405] width 195 height 13
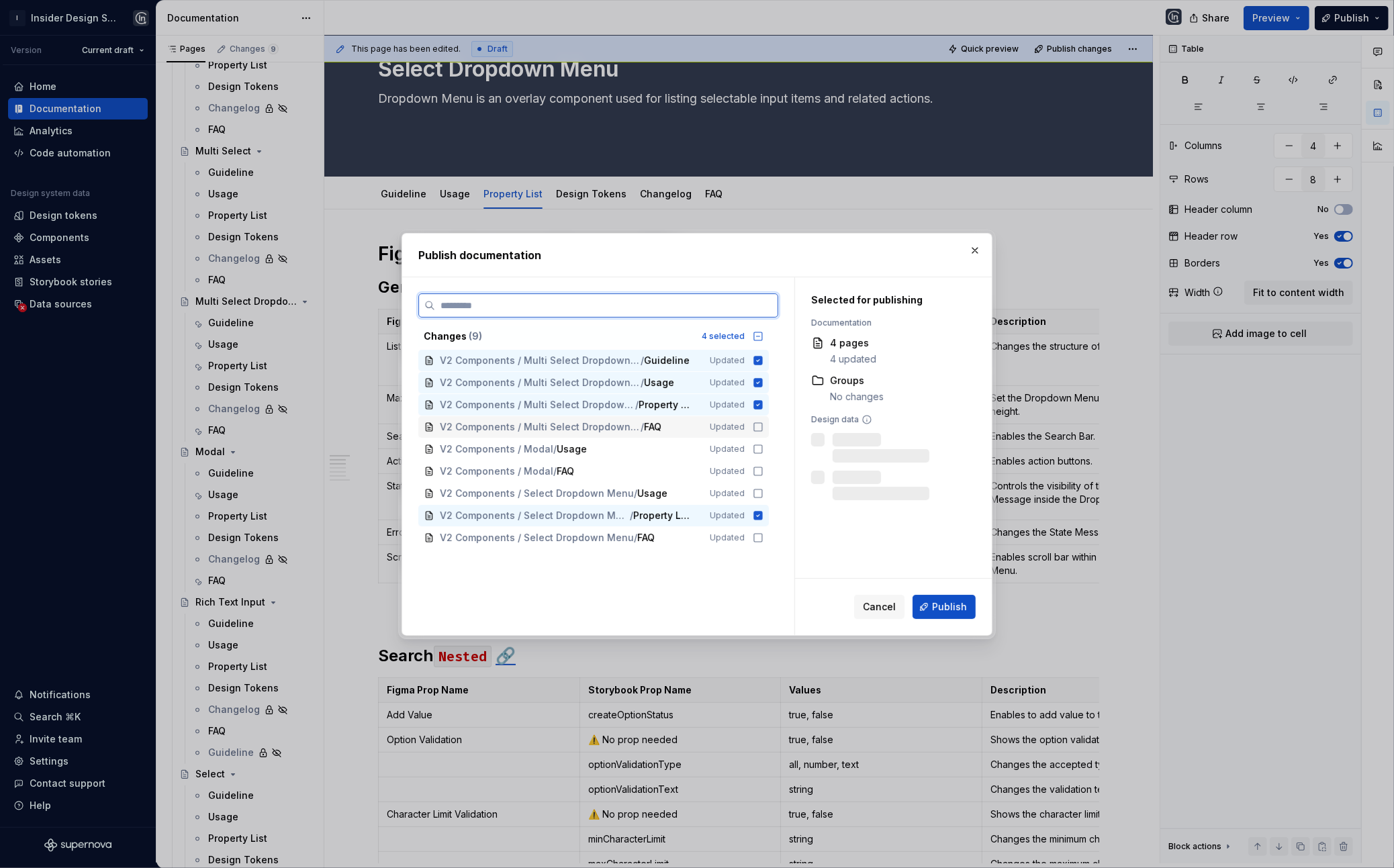
click at [616, 416] on div "V2 Components / Multi Select Dropdown Menu / FAQ Updated" at bounding box center [593, 426] width 350 height 22
click at [602, 457] on div "V2 Components / Modal / Usage Updated" at bounding box center [593, 449] width 350 height 22
click at [602, 477] on div "V2 Components / Modal / FAQ" at bounding box center [567, 471] width 253 height 13
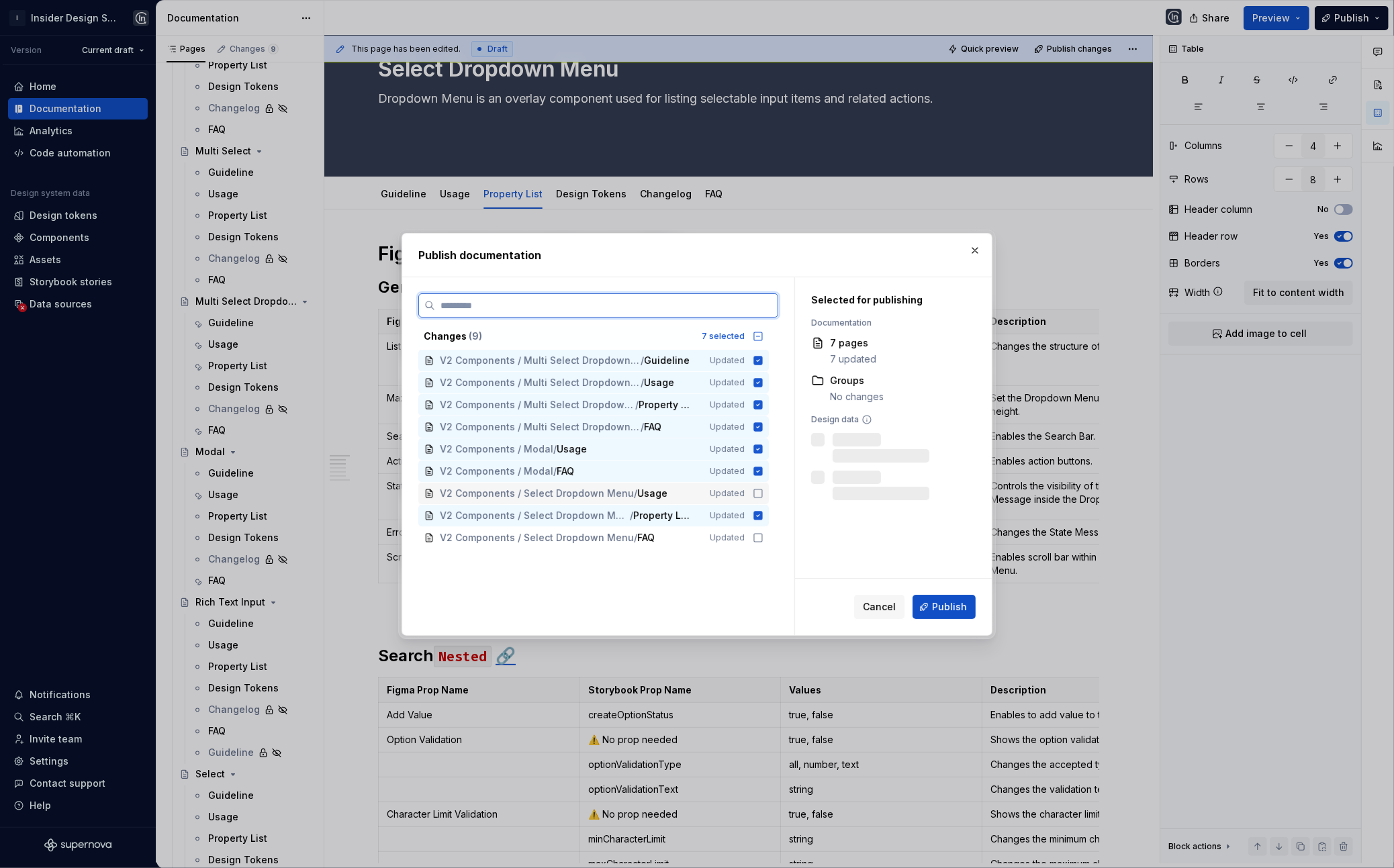
click at [602, 493] on span "V2 Components / Select Dropdown Menu" at bounding box center [537, 493] width 194 height 13
click at [602, 537] on span "V2 Components / Select Dropdown Menu" at bounding box center [537, 537] width 194 height 13
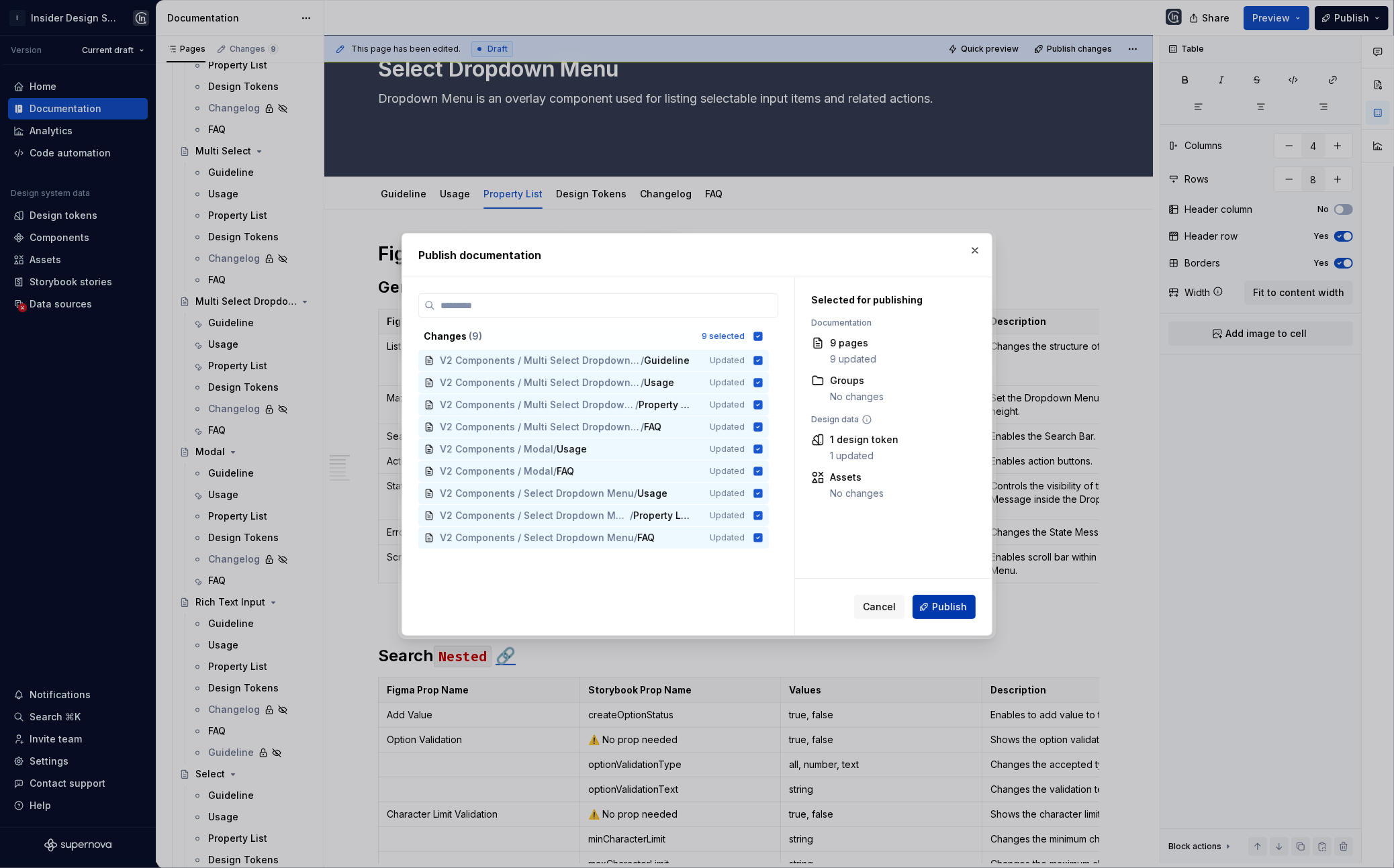
click at [962, 618] on button "Publish" at bounding box center [944, 606] width 63 height 24
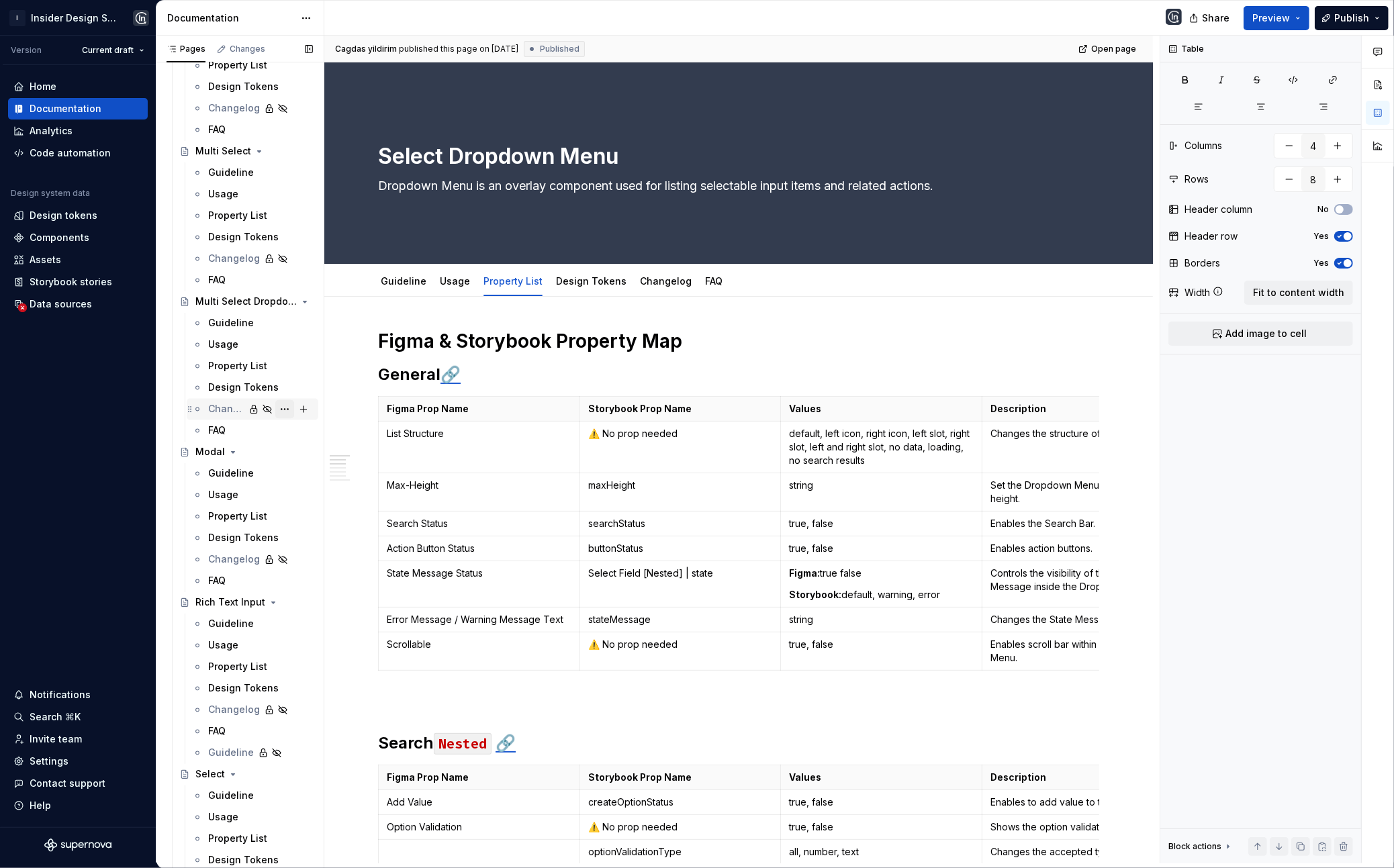
scroll to position [1698, 0]
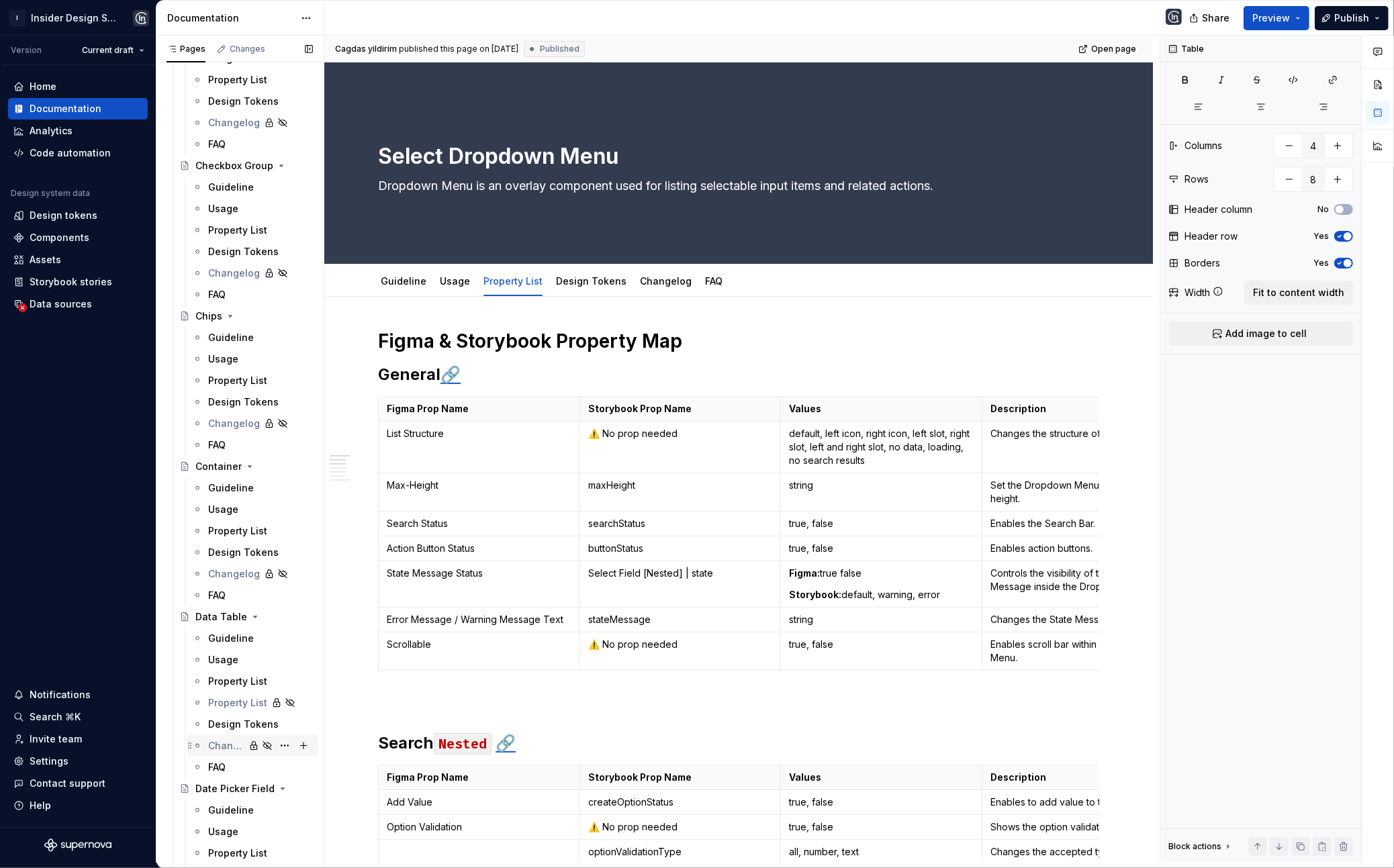
click at [228, 493] on div "Guideline" at bounding box center [230, 488] width 45 height 13
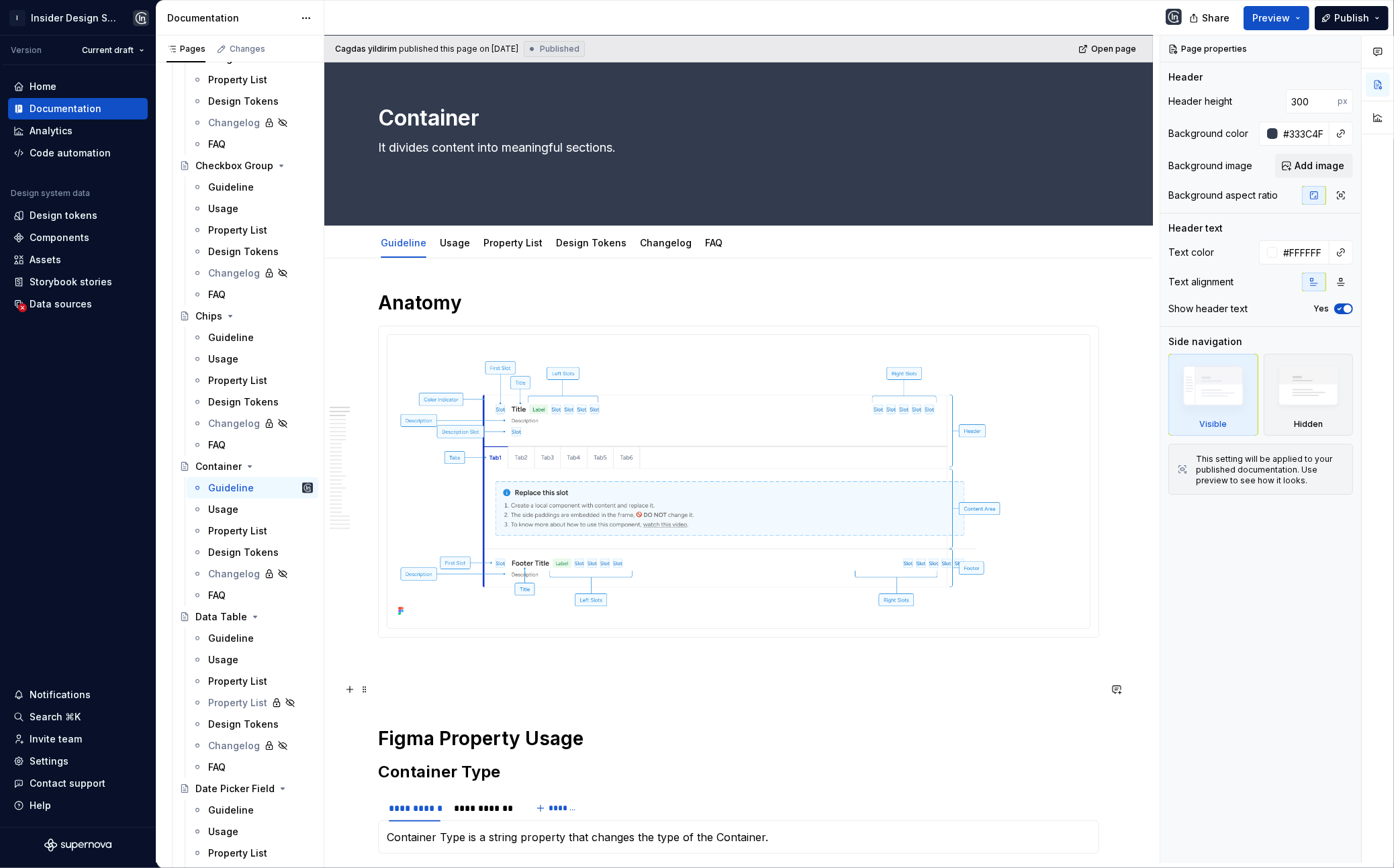
scroll to position [76, 0]
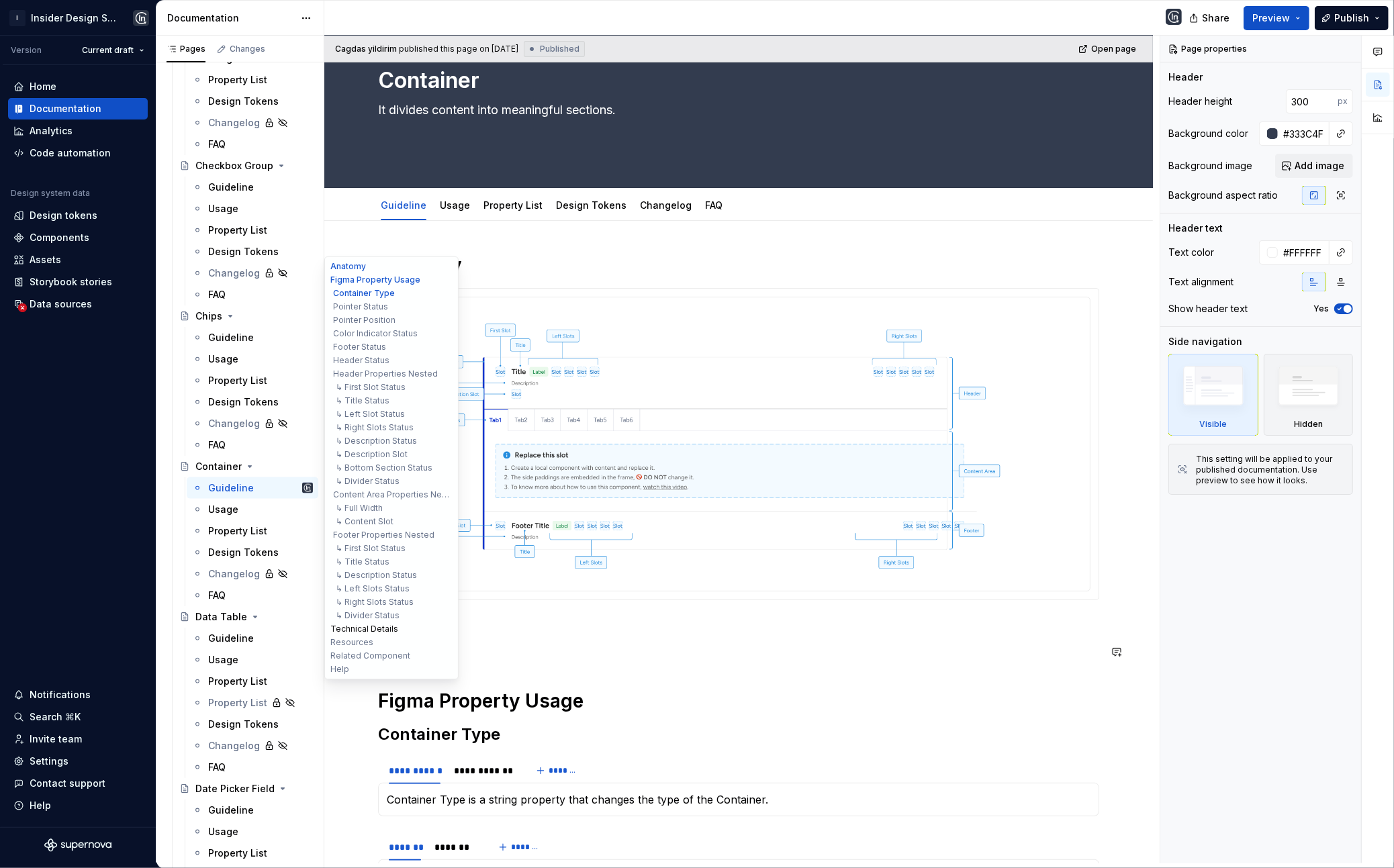
click at [368, 625] on button "Technical Details" at bounding box center [391, 629] width 127 height 13
type textarea "*"
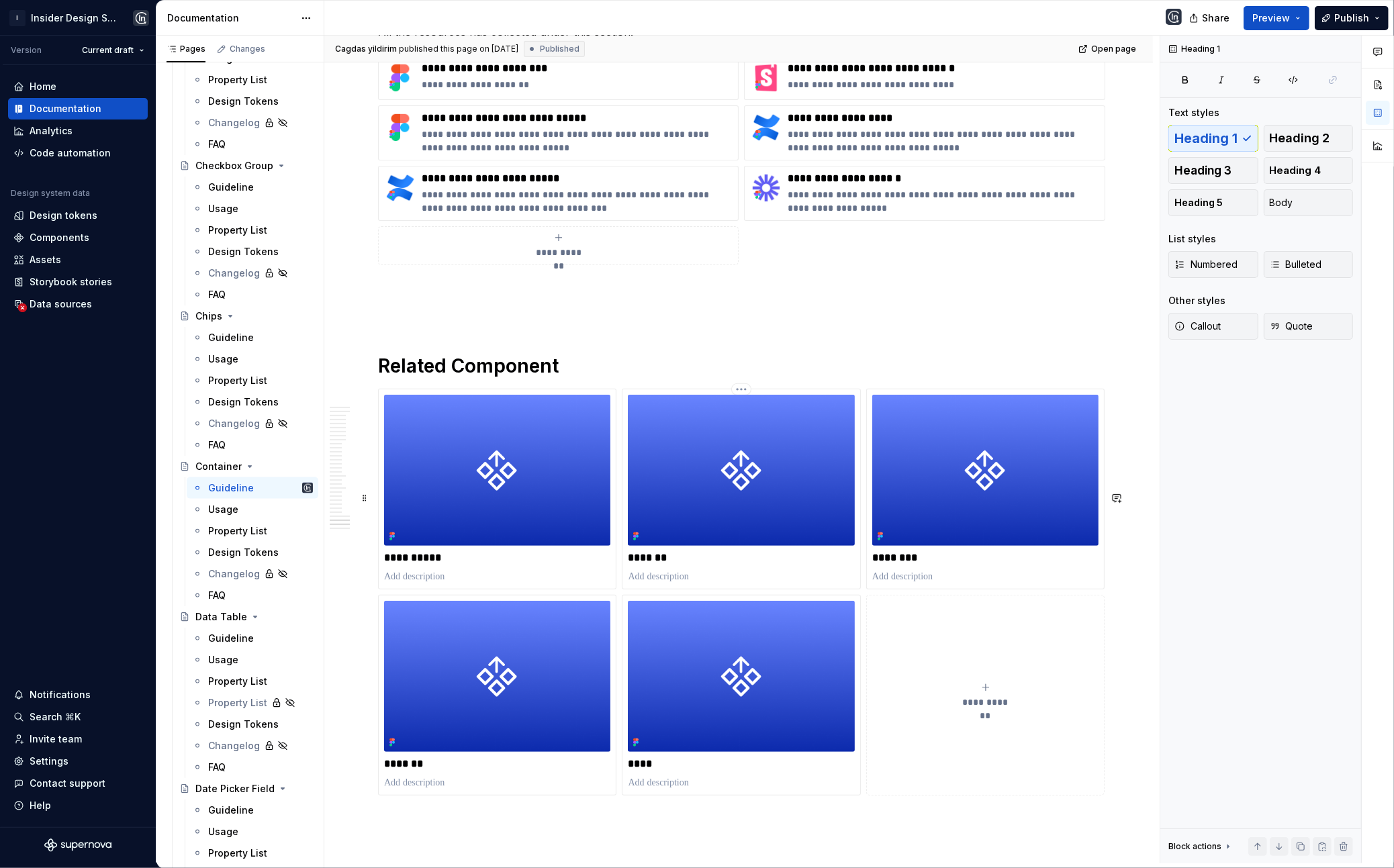
scroll to position [16761, 0]
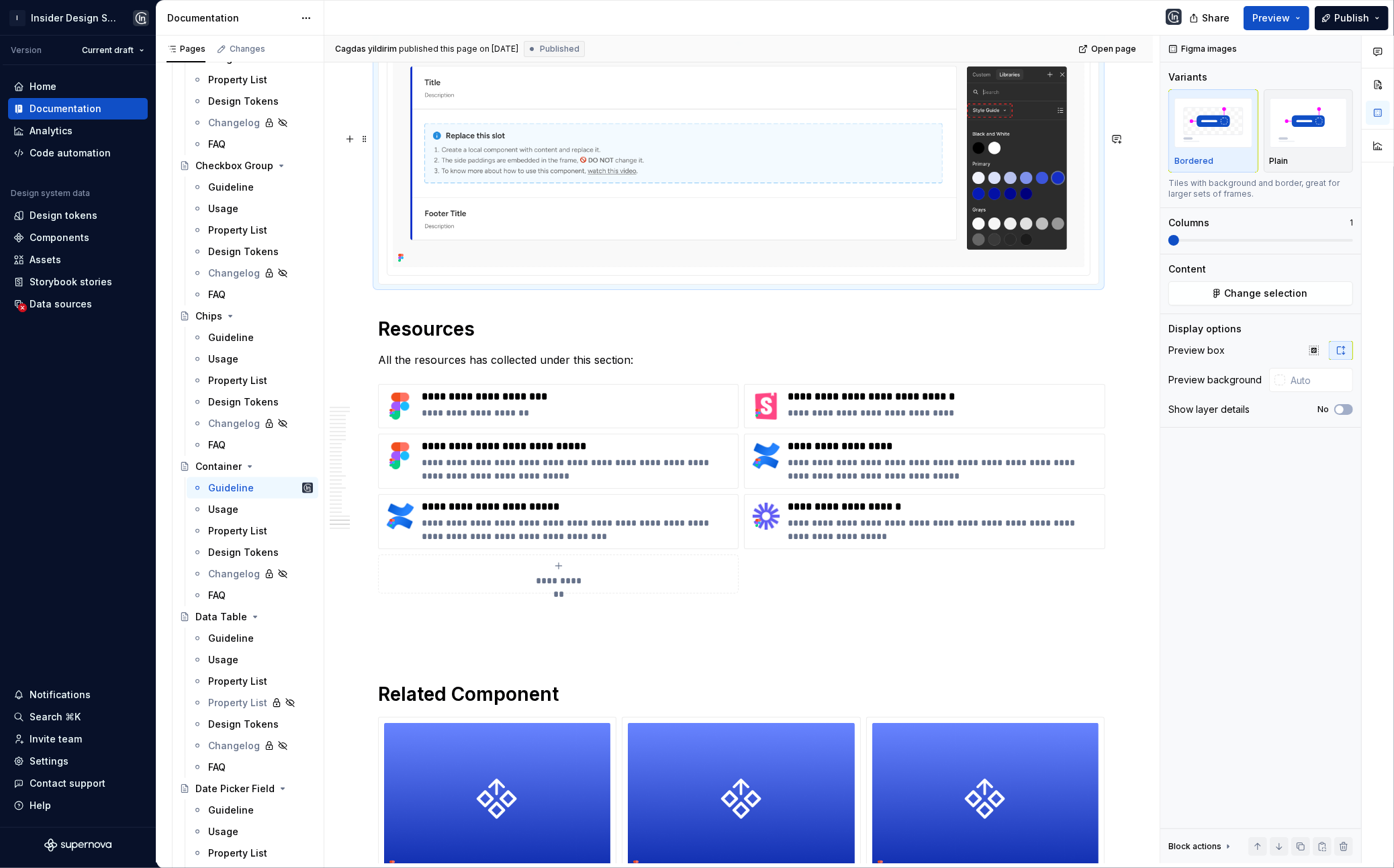
click at [781, 267] on img at bounding box center [739, 159] width 692 height 219
click at [1291, 381] on input "text" at bounding box center [1319, 380] width 68 height 24
type input "#F9F9F9"
click at [1094, 48] on span "Publish changes" at bounding box center [1079, 49] width 65 height 10
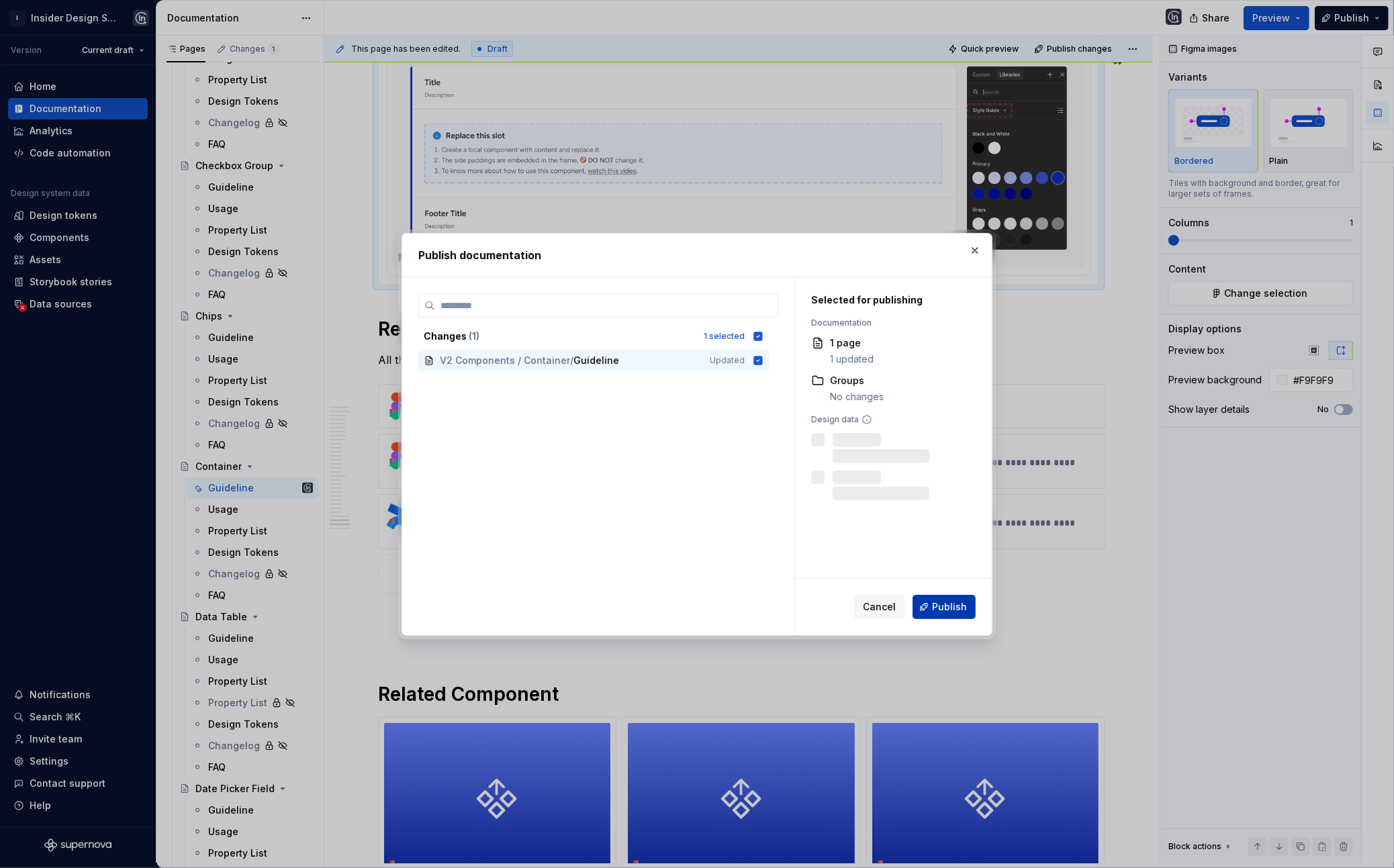
click at [951, 603] on span "Publish" at bounding box center [949, 606] width 35 height 13
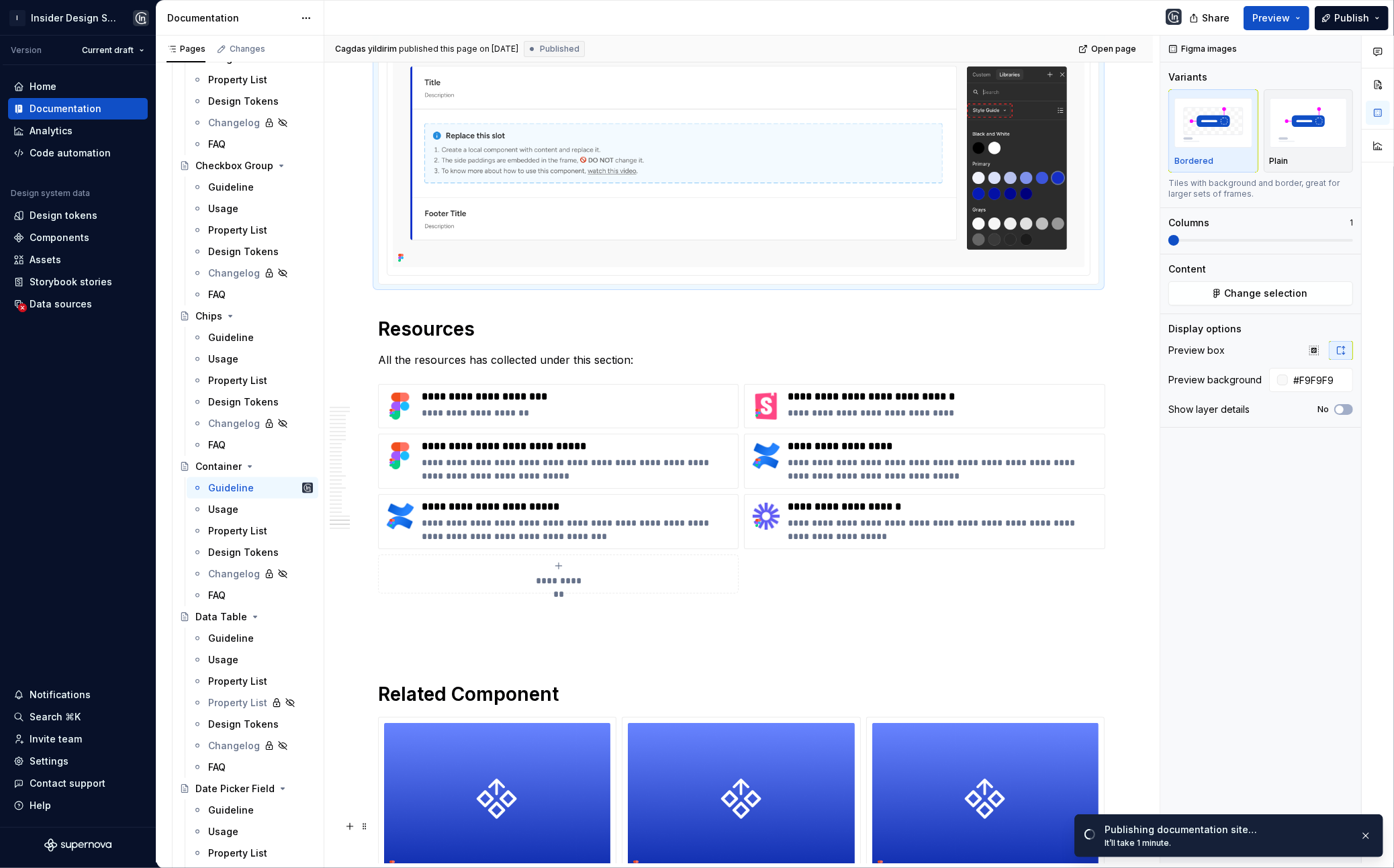
type textarea "*"
